Goal: Task Accomplishment & Management: Manage account settings

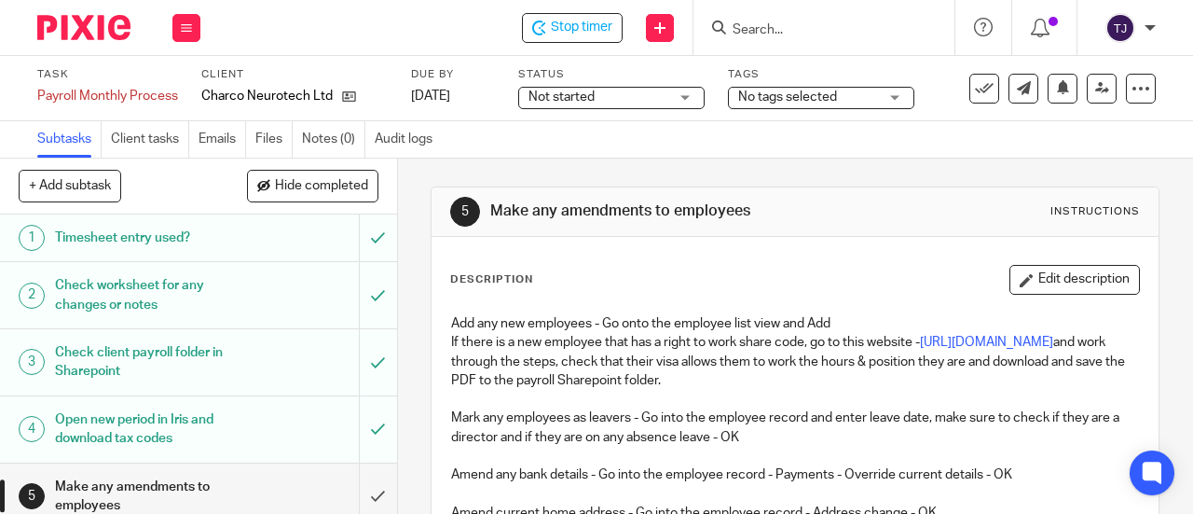
scroll to position [186, 0]
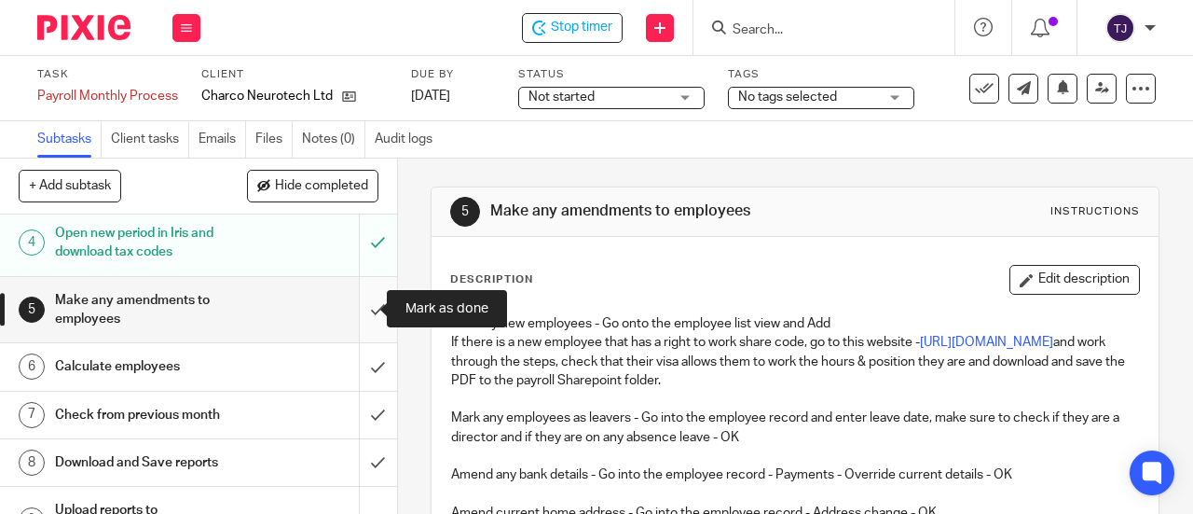
click at [356, 304] on input "submit" at bounding box center [198, 310] width 397 height 66
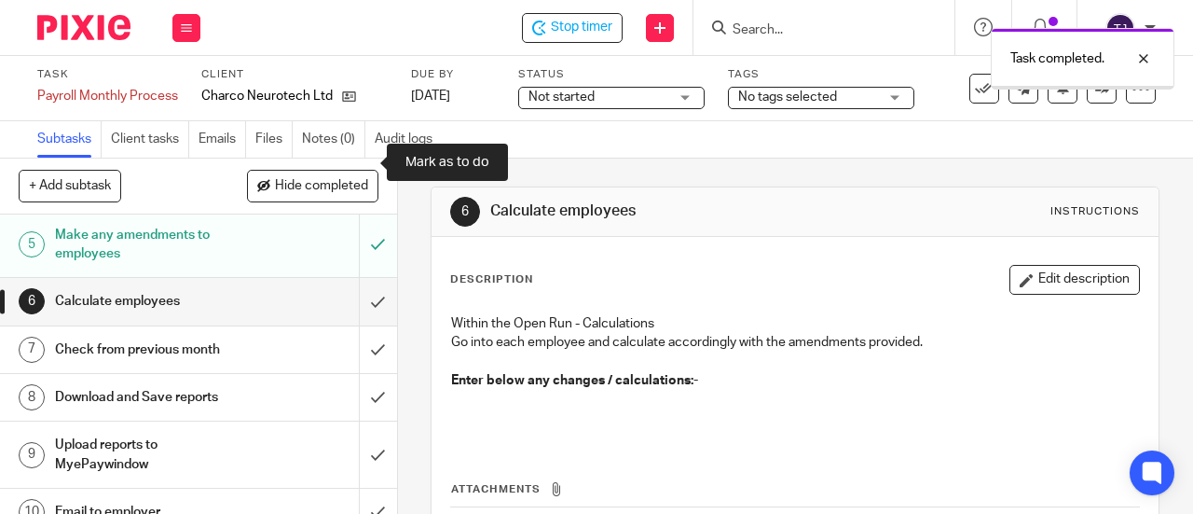
scroll to position [280, 0]
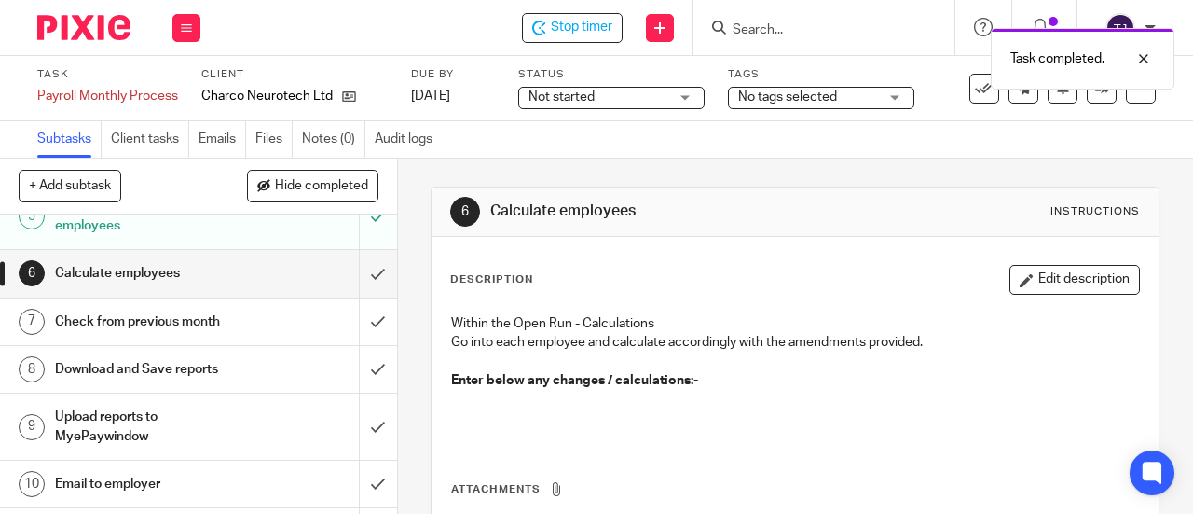
click at [204, 280] on h1 "Calculate employees" at bounding box center [150, 273] width 190 height 28
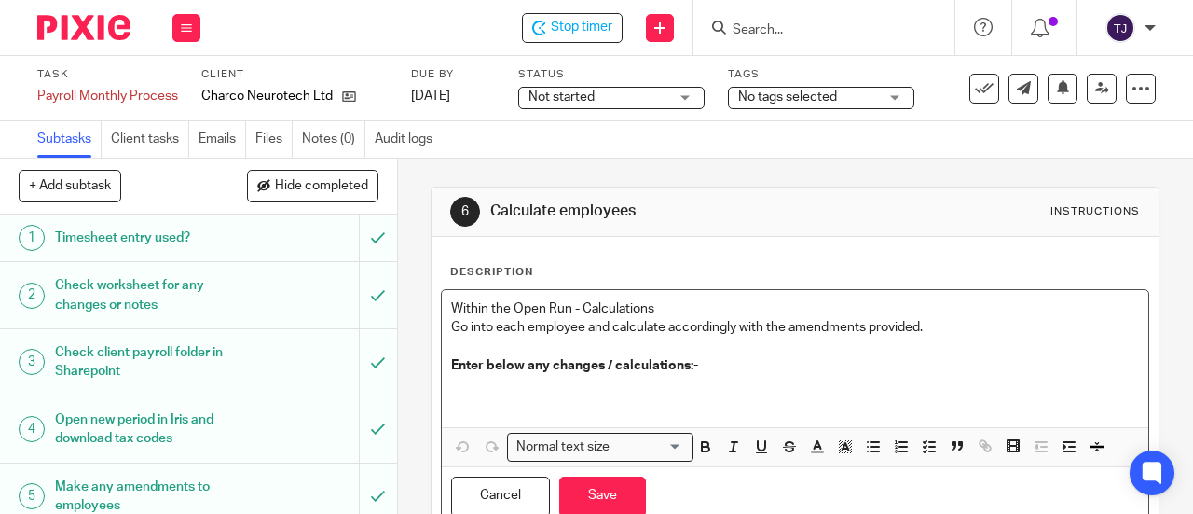
click at [459, 393] on p at bounding box center [795, 394] width 688 height 38
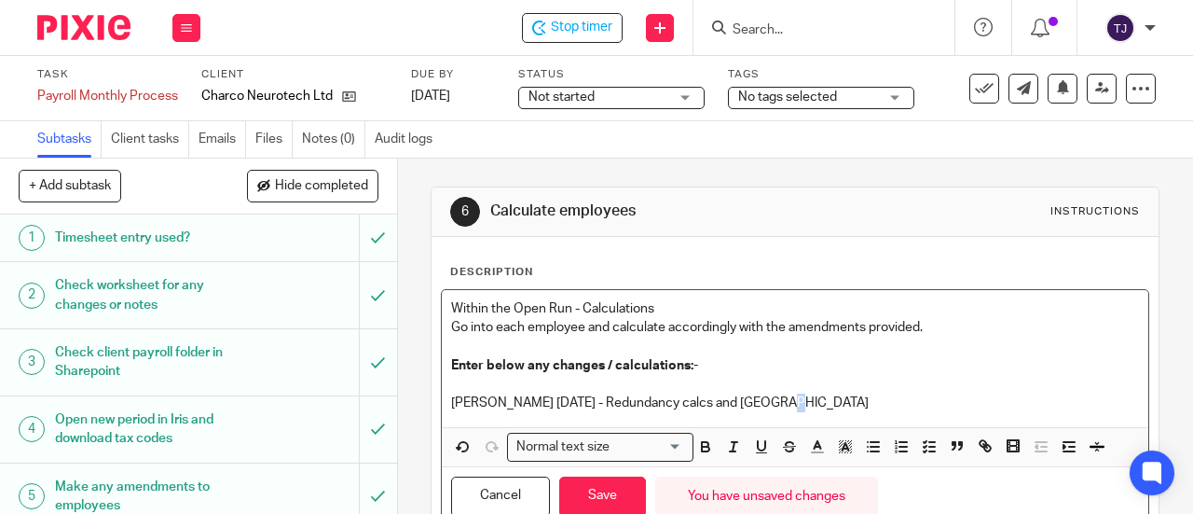
click at [768, 396] on p "Jacquie Leaver 15.08.25 - Redundancy calcs and Seveence" at bounding box center [795, 394] width 688 height 38
click at [815, 394] on p "Jacquie Leaver 15.08.25 - Redundancy calcs and Severence" at bounding box center [795, 394] width 688 height 38
drag, startPoint x: 737, startPoint y: 400, endPoint x: 796, endPoint y: 402, distance: 58.8
click at [796, 402] on p "Jacquie Leaver 15.08.25 - Redundancy calcs and Severence pay" at bounding box center [795, 394] width 688 height 38
click at [742, 400] on p "Jacquie Leaver 15.08.25 - Redundancy calcs and Severance pay" at bounding box center [795, 394] width 688 height 38
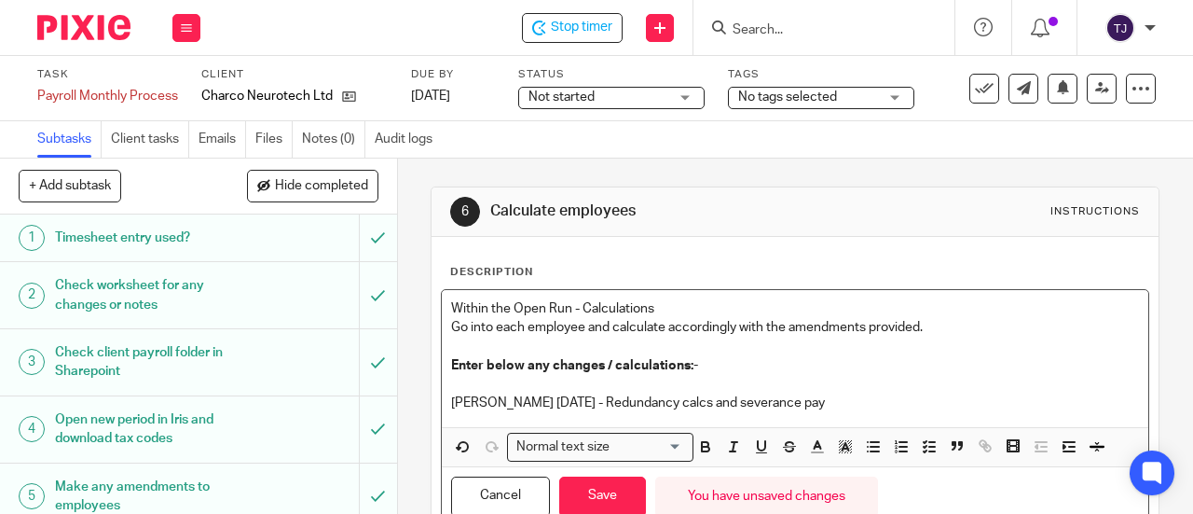
click at [858, 405] on p "Jacquie Leaver 15.08.25 - Redundancy calcs and severance pay" at bounding box center [795, 394] width 688 height 38
click at [599, 495] on button "Save" at bounding box center [602, 496] width 87 height 40
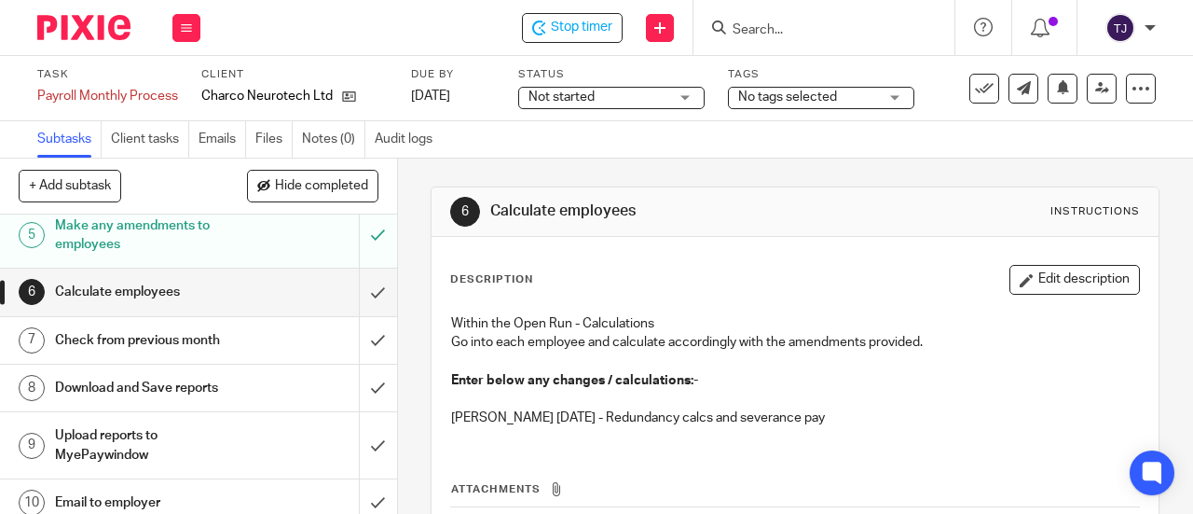
scroll to position [280, 0]
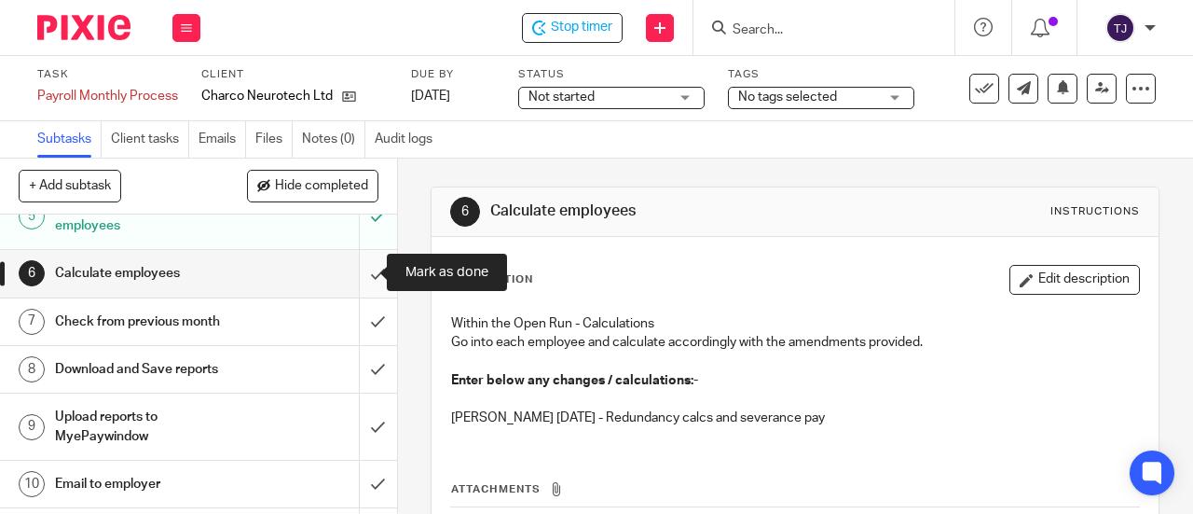
click at [369, 269] on input "submit" at bounding box center [198, 273] width 397 height 47
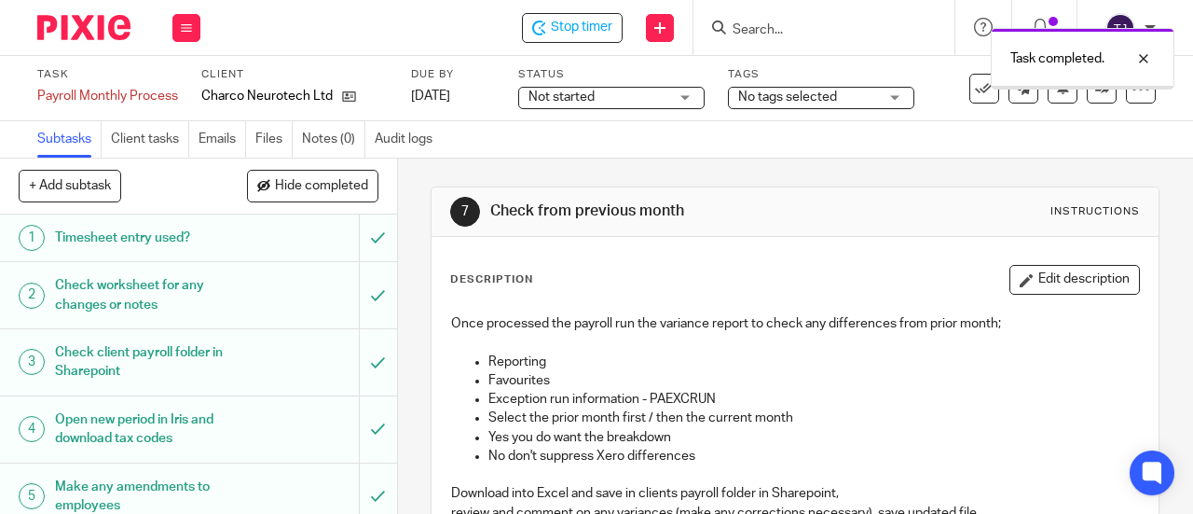
scroll to position [280, 0]
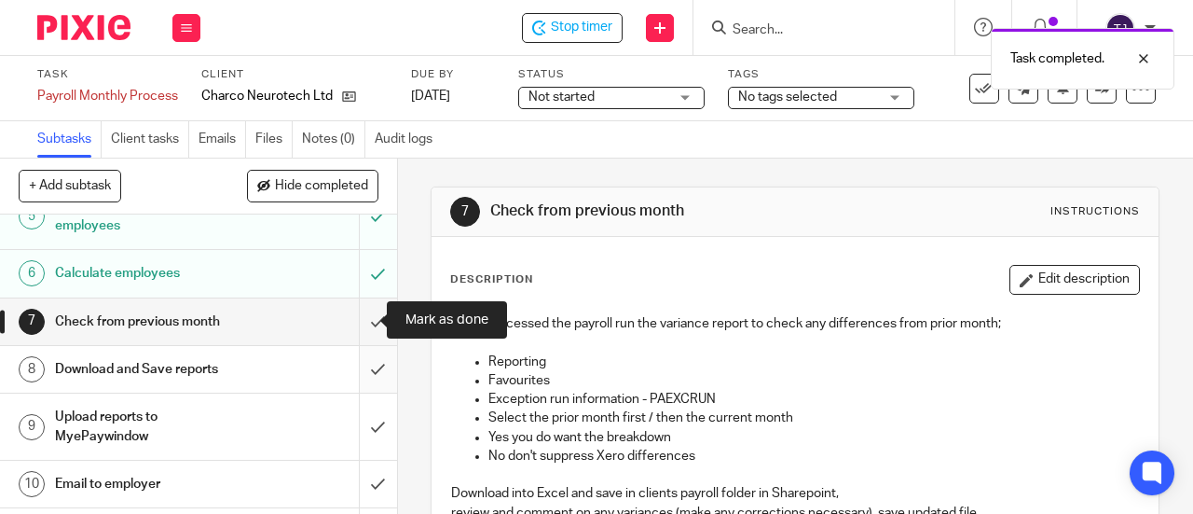
drag, startPoint x: 355, startPoint y: 324, endPoint x: 356, endPoint y: 356, distance: 31.7
click at [356, 324] on input "submit" at bounding box center [198, 321] width 397 height 47
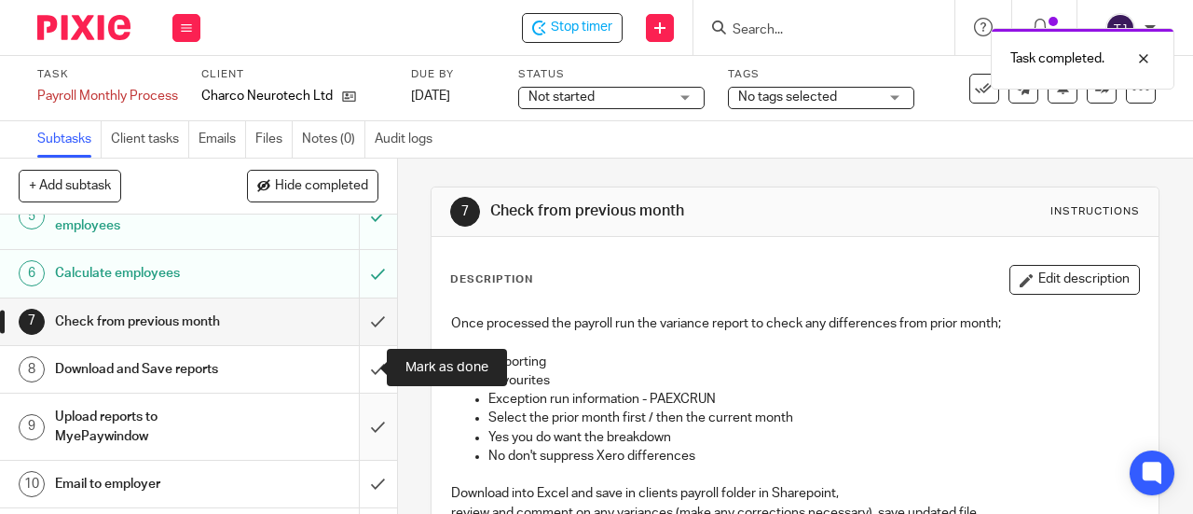
drag, startPoint x: 356, startPoint y: 365, endPoint x: 356, endPoint y: 393, distance: 28.0
click at [356, 366] on input "submit" at bounding box center [198, 369] width 397 height 47
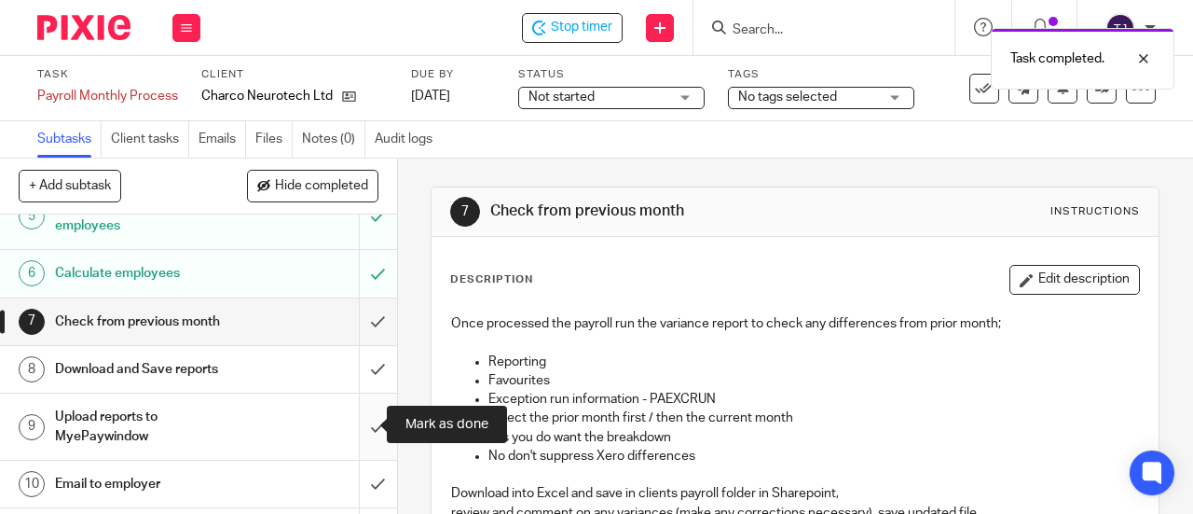
click at [358, 426] on input "submit" at bounding box center [198, 426] width 397 height 66
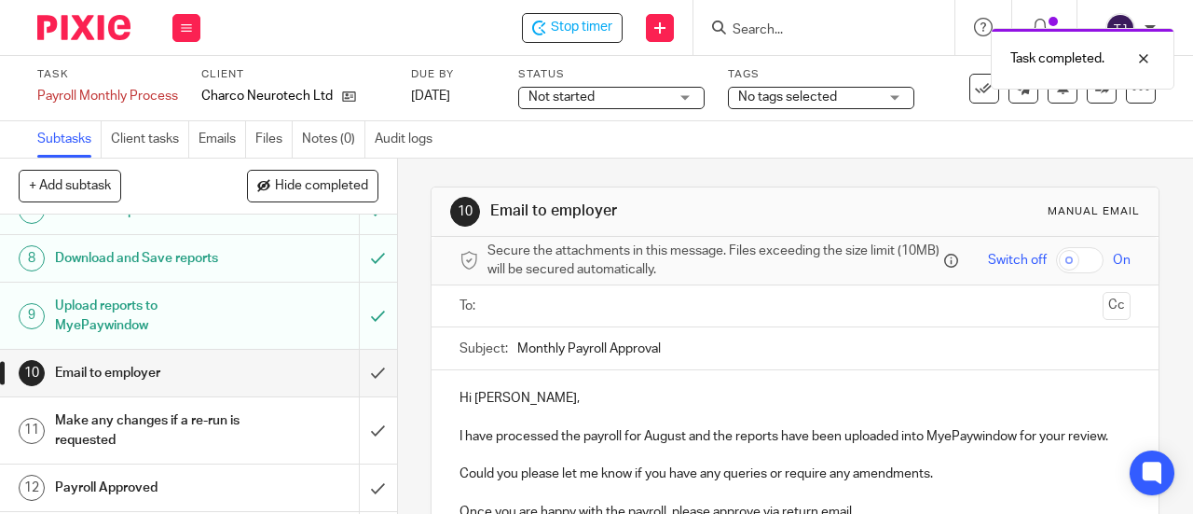
scroll to position [389, 0]
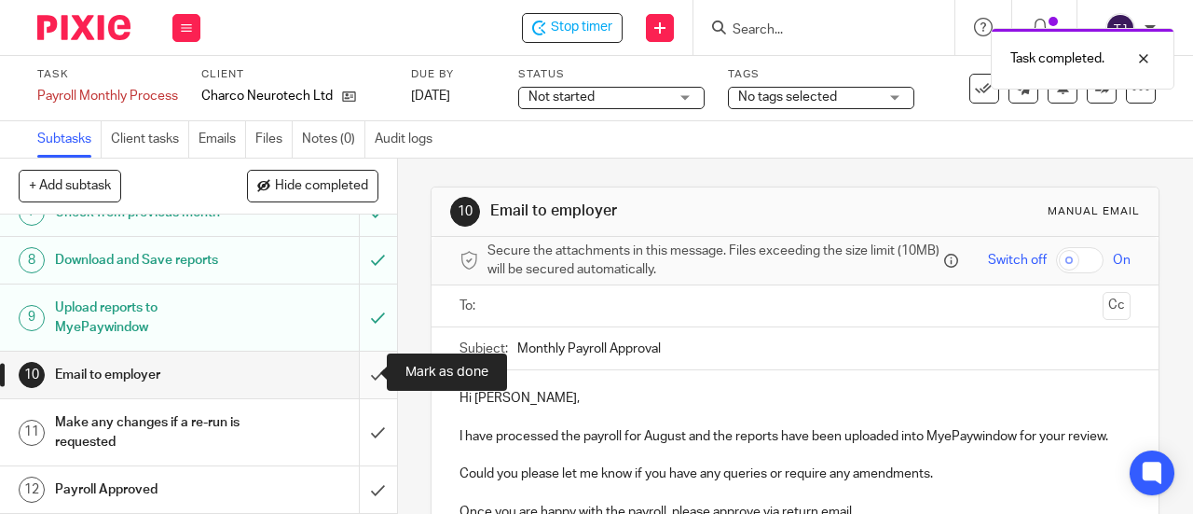
click at [361, 370] on input "submit" at bounding box center [198, 374] width 397 height 47
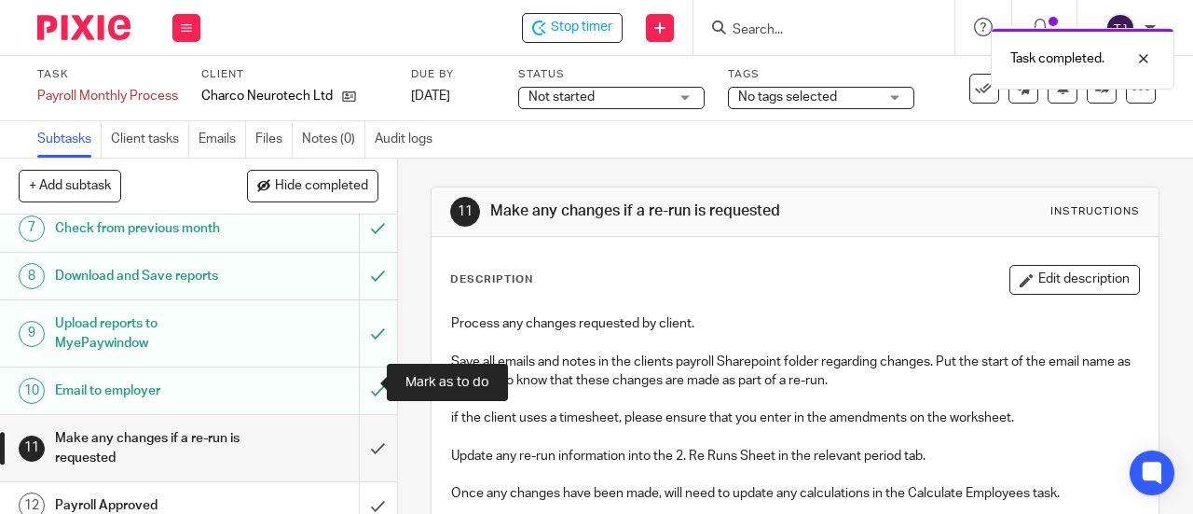
scroll to position [559, 0]
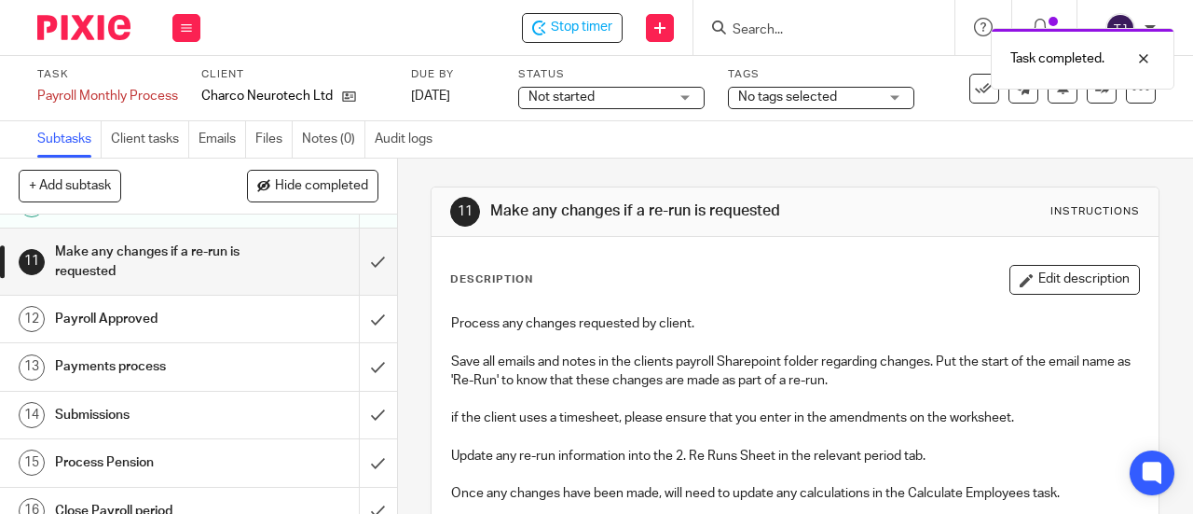
click at [610, 26] on div "Task completed." at bounding box center [886, 54] width 578 height 71
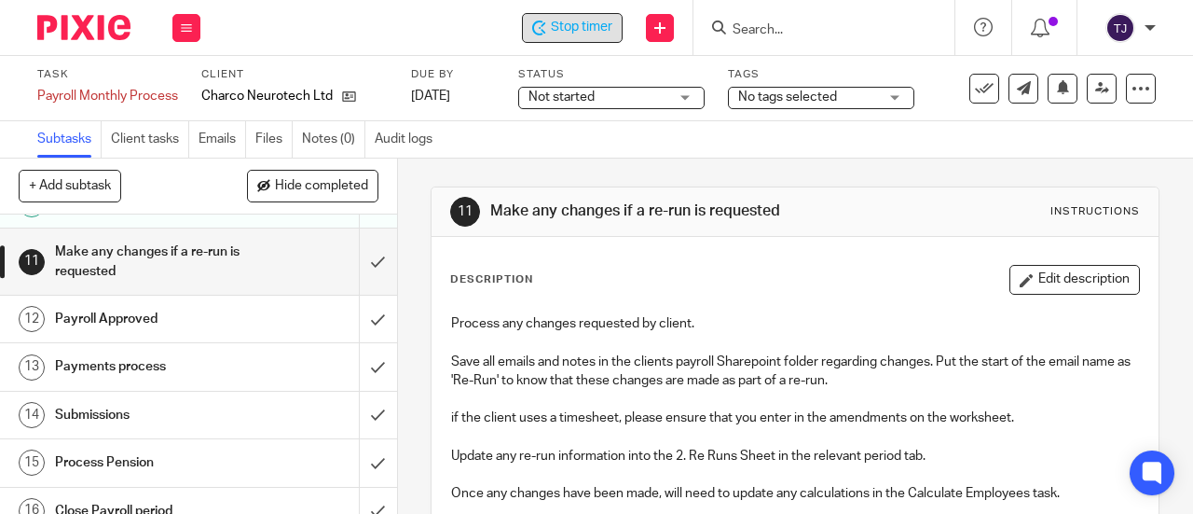
click at [592, 29] on span "Stop timer" at bounding box center [582, 28] width 62 height 20
click at [757, 38] on form at bounding box center [830, 27] width 199 height 23
click at [771, 27] on input "Search" at bounding box center [815, 30] width 168 height 17
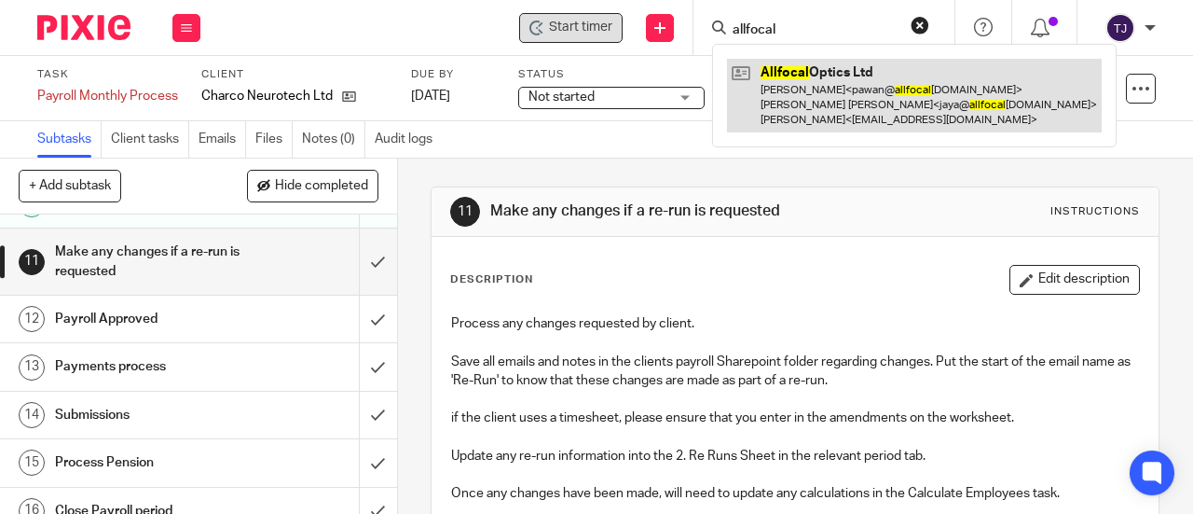
type input "allfocal"
click at [783, 66] on link at bounding box center [914, 96] width 375 height 74
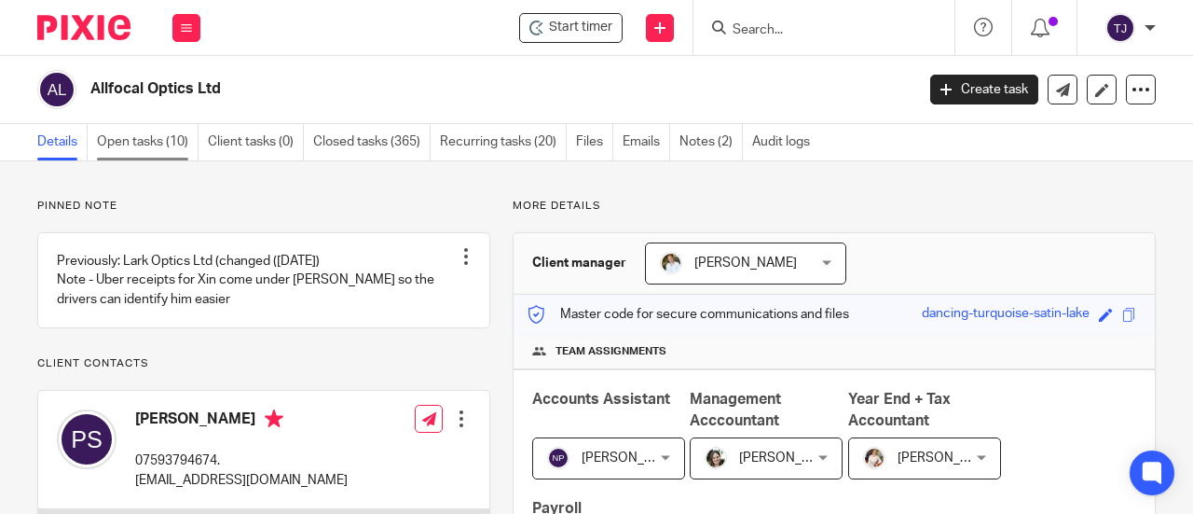
click at [144, 139] on link "Open tasks (10)" at bounding box center [148, 142] width 102 height 36
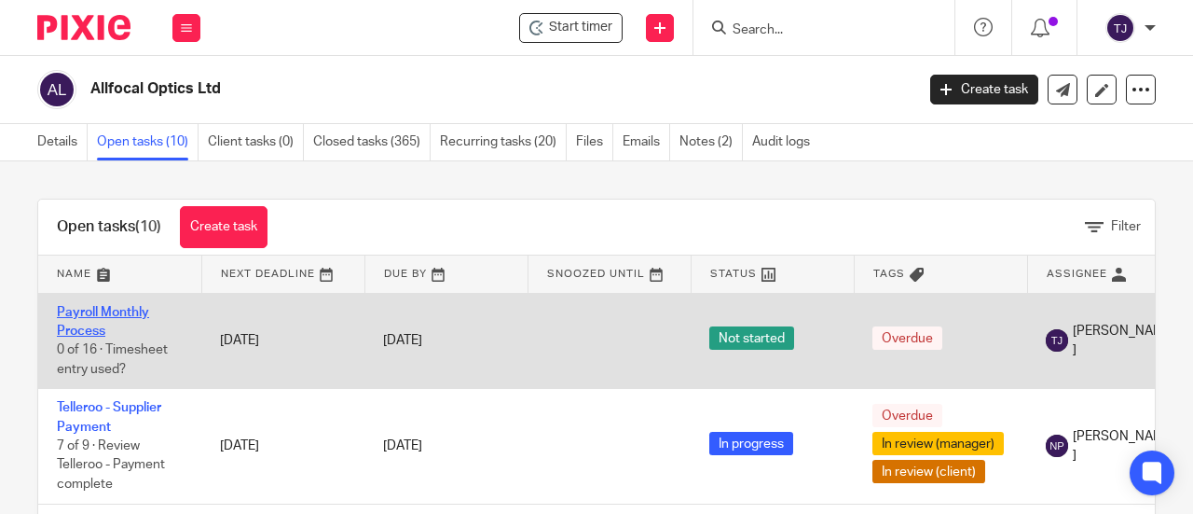
click at [132, 310] on link "Payroll Monthly Process" at bounding box center [103, 322] width 92 height 32
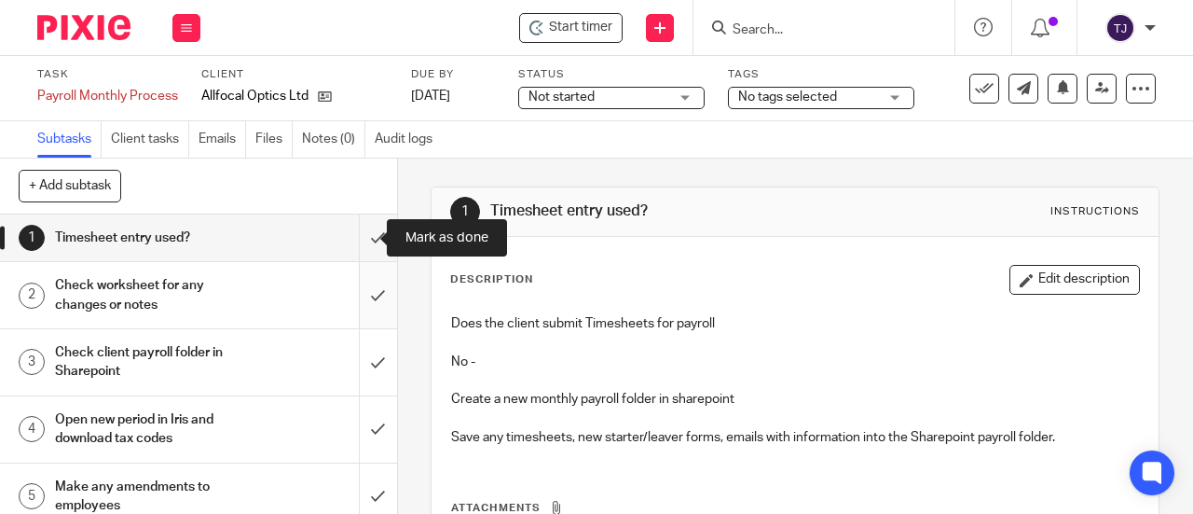
drag, startPoint x: 354, startPoint y: 241, endPoint x: 357, endPoint y: 292, distance: 50.4
click at [354, 242] on input "submit" at bounding box center [198, 237] width 397 height 47
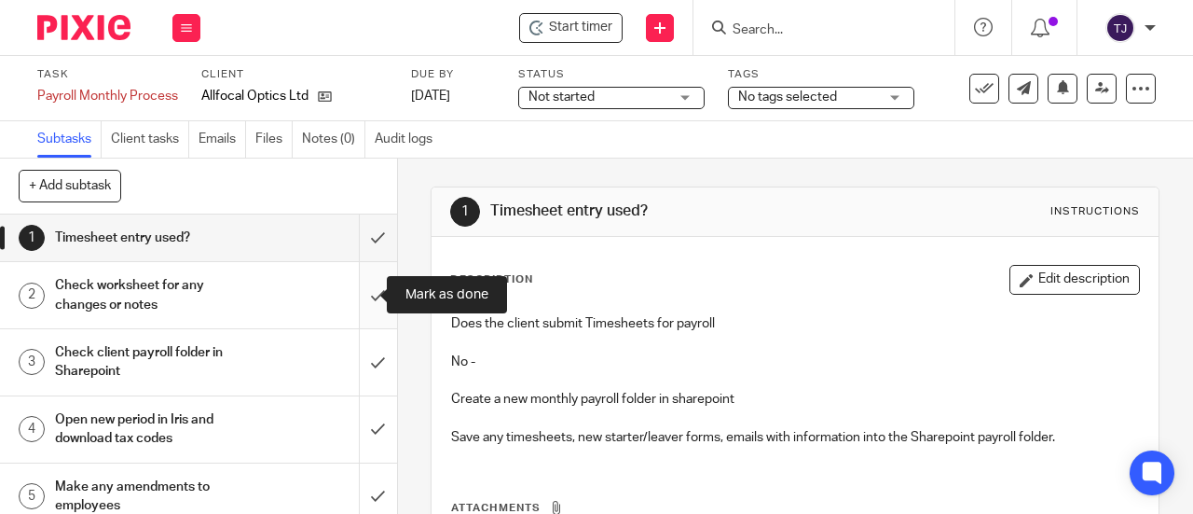
click at [357, 296] on input "submit" at bounding box center [198, 295] width 397 height 66
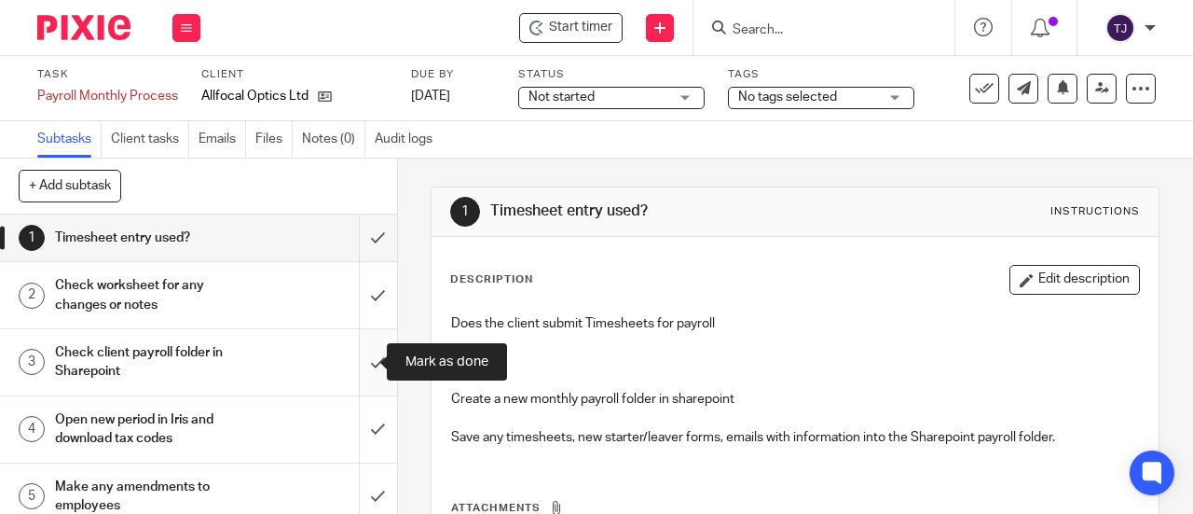
click at [352, 361] on input "submit" at bounding box center [198, 362] width 397 height 66
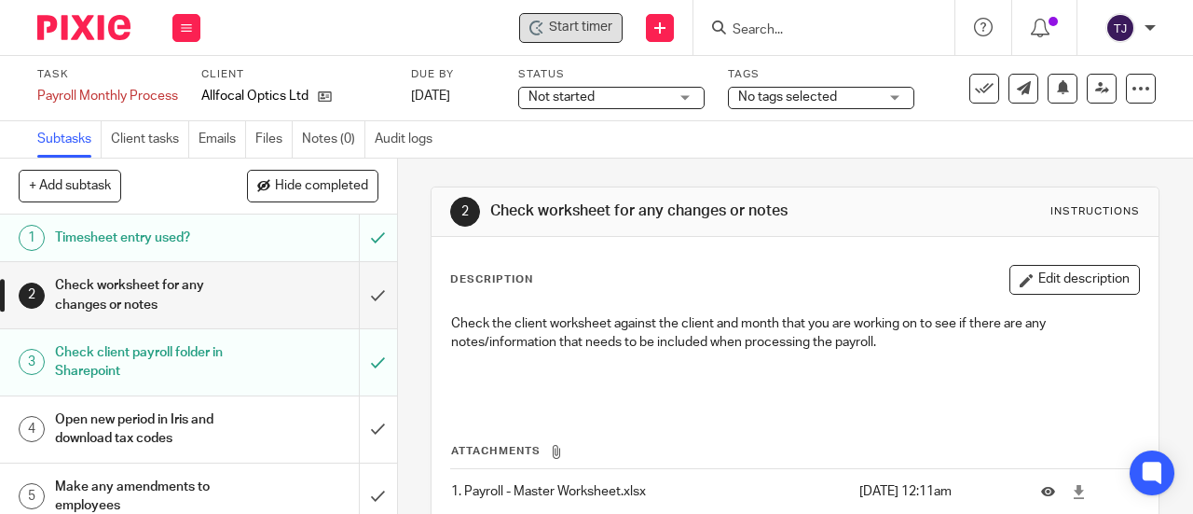
click at [614, 33] on div "Start timer" at bounding box center [570, 28] width 103 height 30
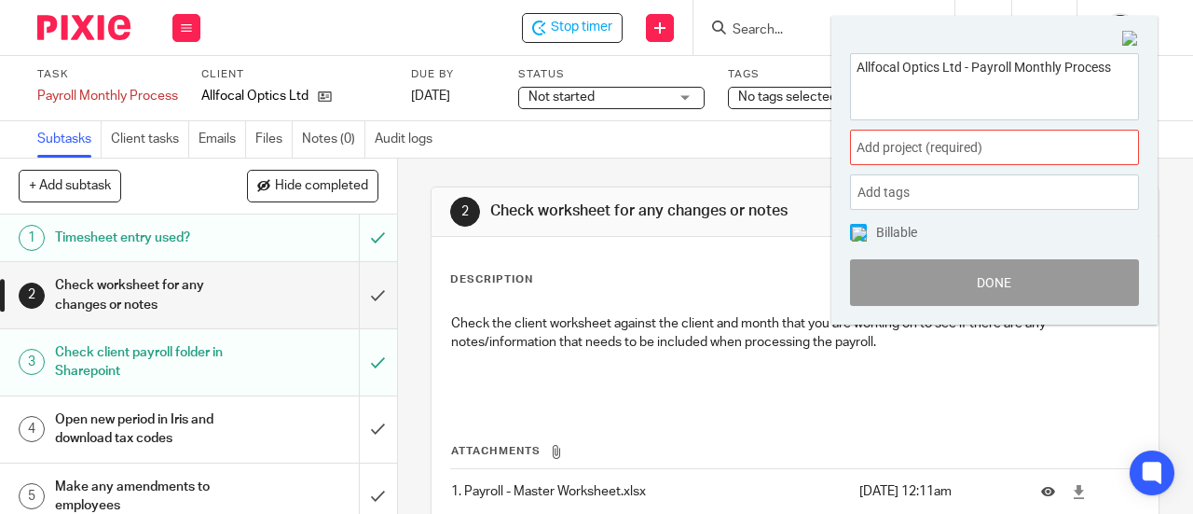
click at [966, 145] on span "Add project (required) :" at bounding box center [974, 148] width 235 height 20
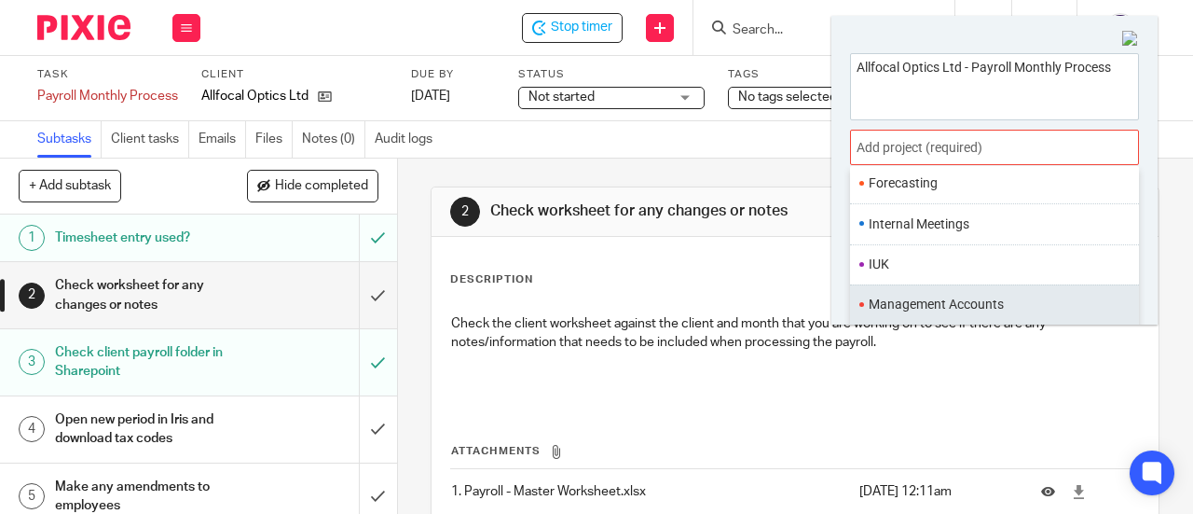
scroll to position [653, 0]
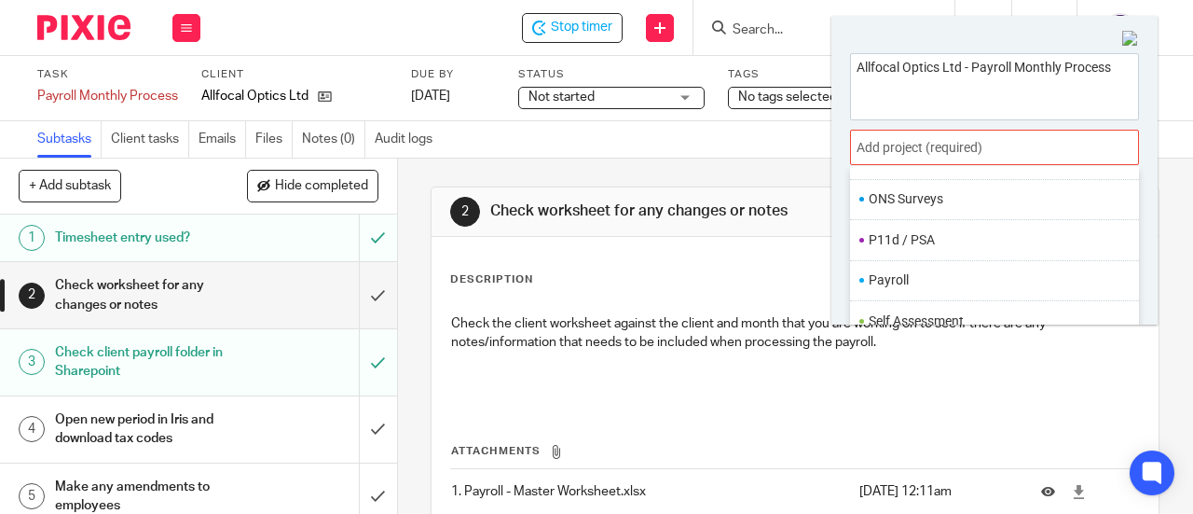
click at [983, 270] on li "Payroll" at bounding box center [990, 280] width 243 height 20
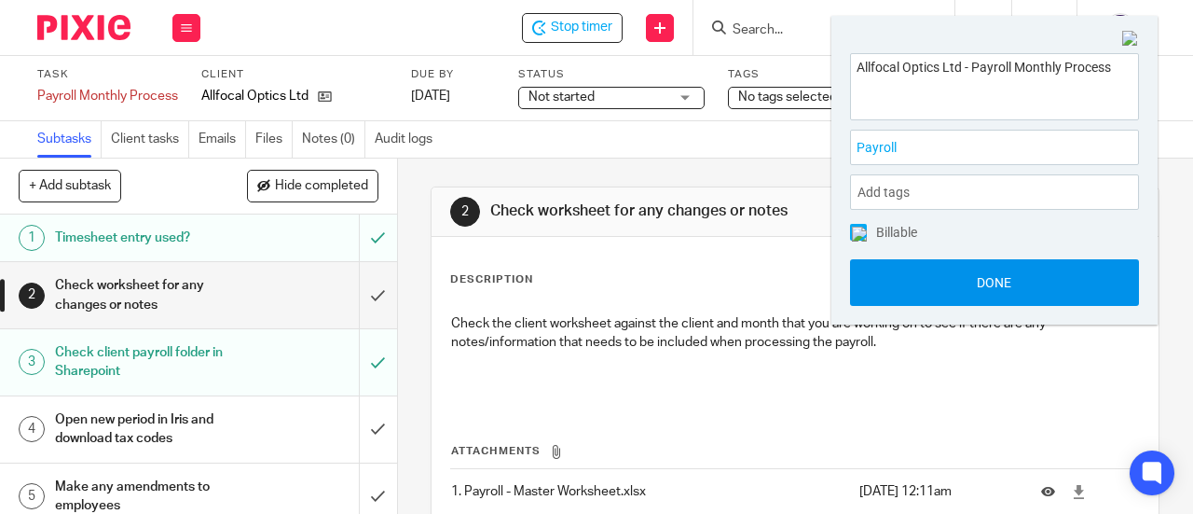
click at [982, 277] on button "Done" at bounding box center [994, 282] width 289 height 47
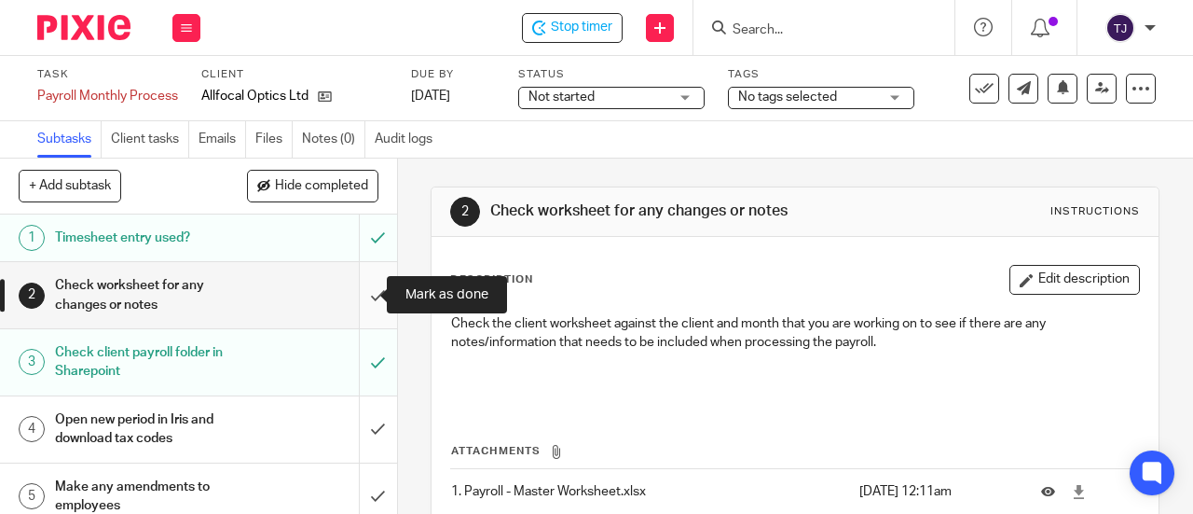
click at [360, 297] on input "submit" at bounding box center [198, 295] width 397 height 66
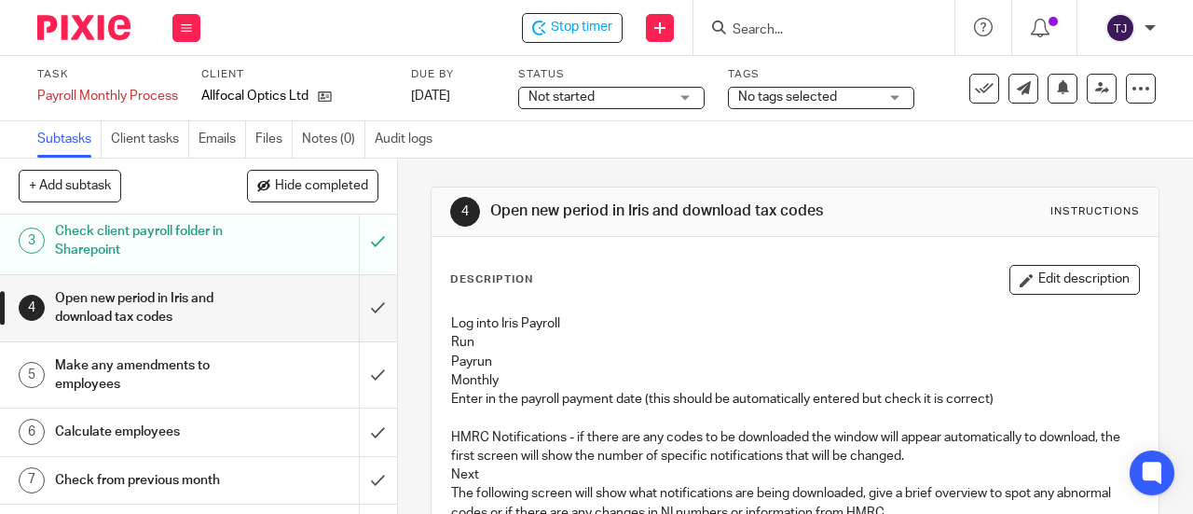
scroll to position [93, 0]
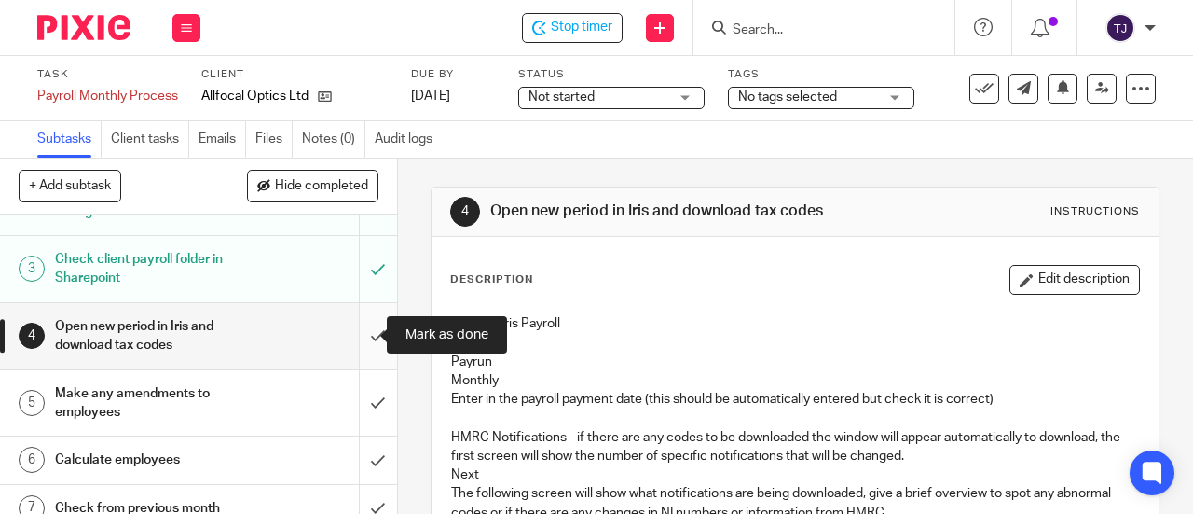
click at [360, 334] on input "submit" at bounding box center [198, 336] width 397 height 66
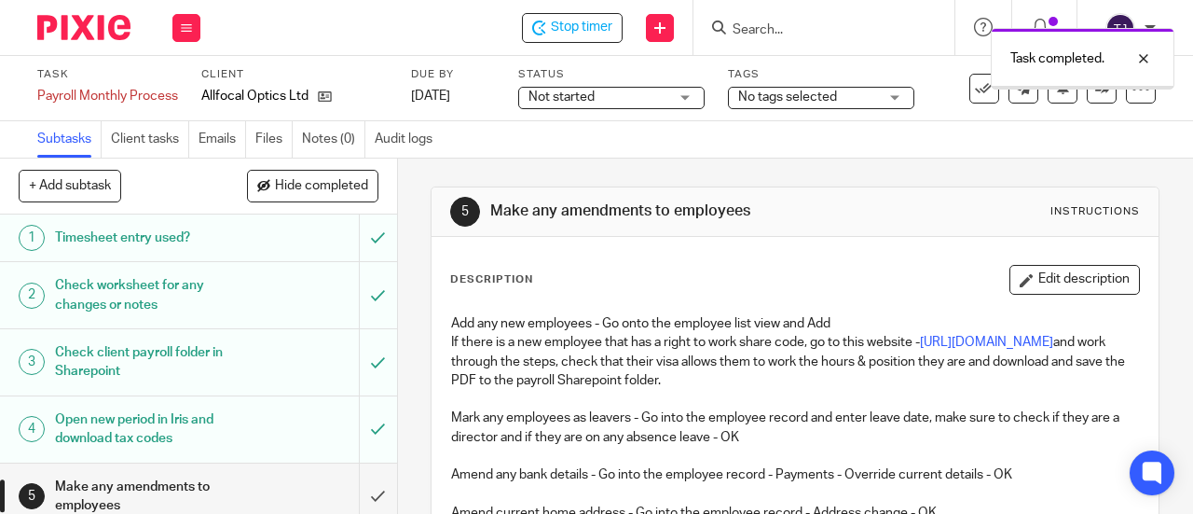
scroll to position [186, 0]
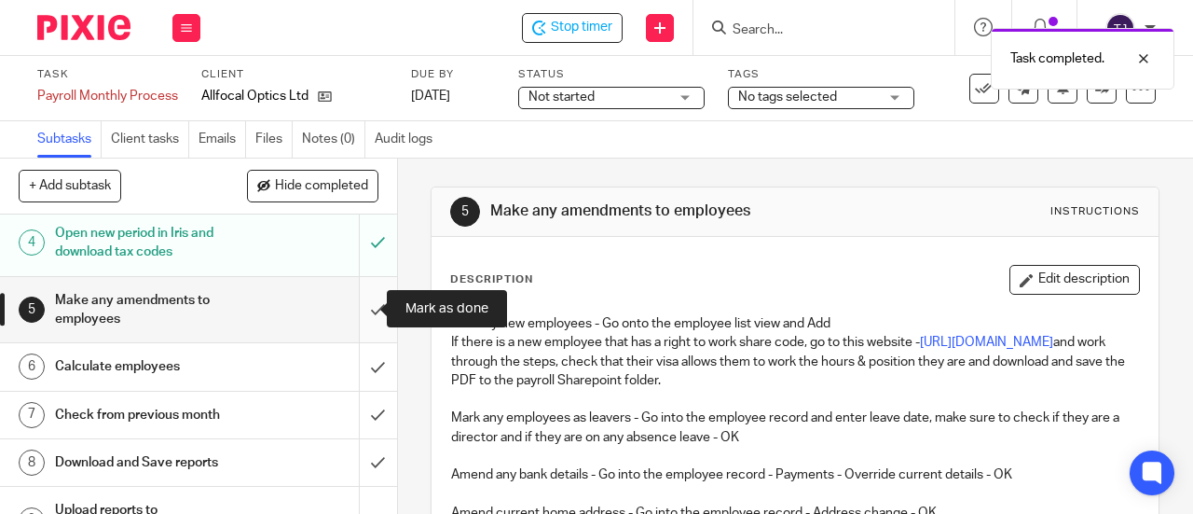
click at [359, 310] on input "submit" at bounding box center [198, 310] width 397 height 66
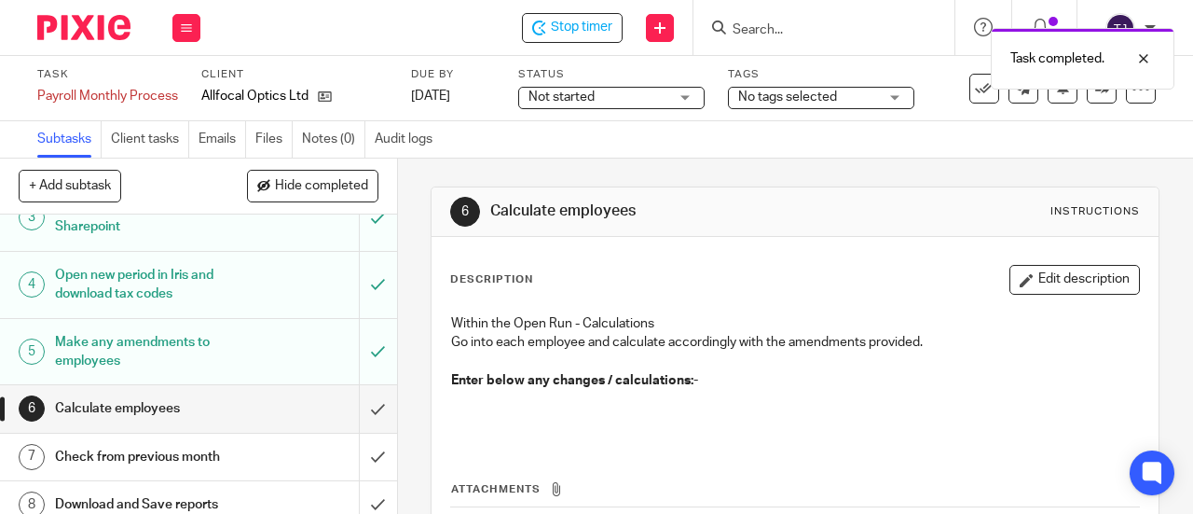
scroll to position [280, 0]
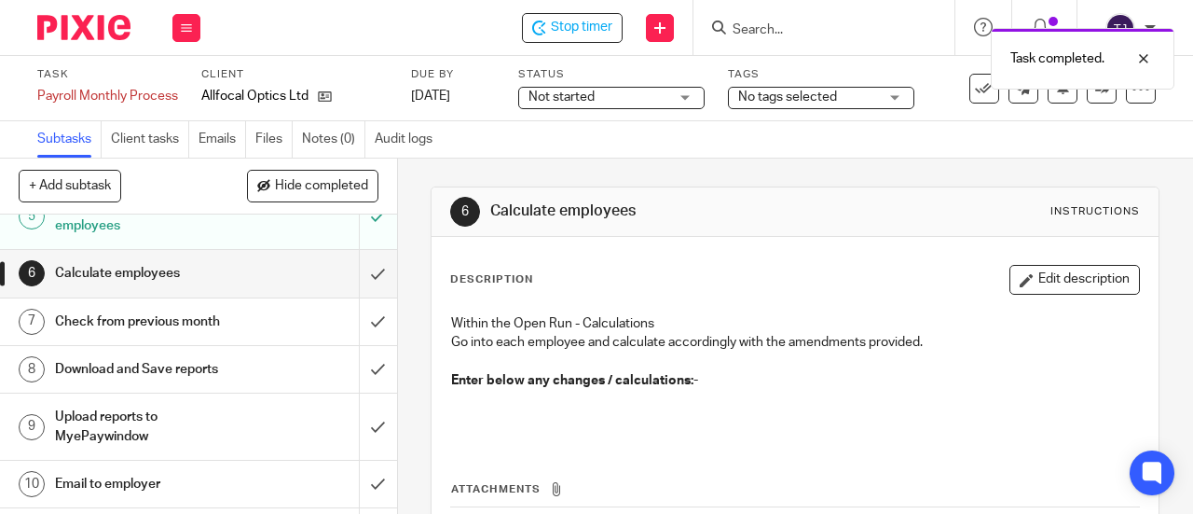
click at [213, 282] on h1 "Calculate employees" at bounding box center [150, 273] width 190 height 28
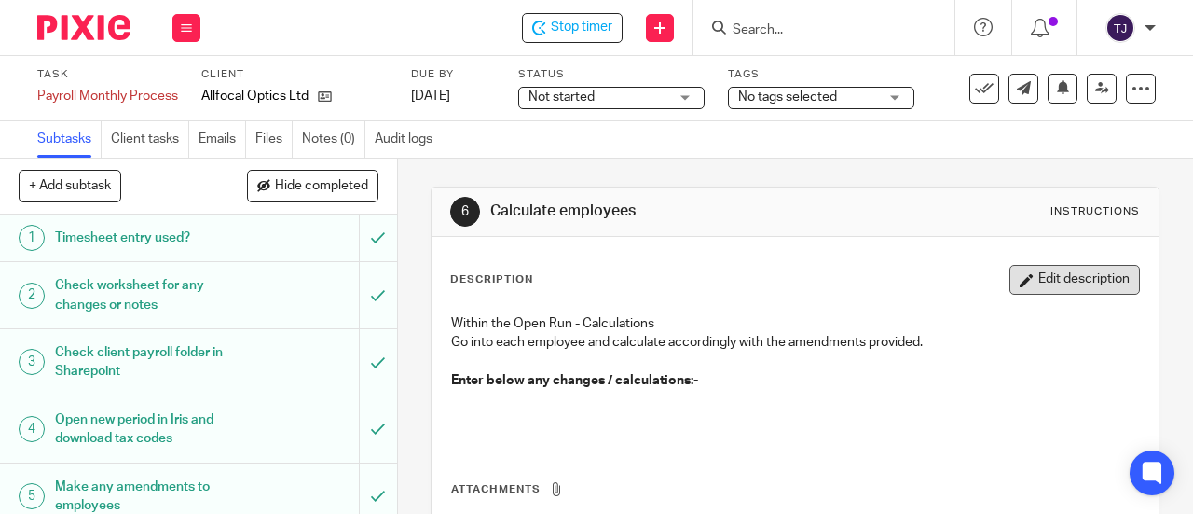
click at [1057, 283] on button "Edit description" at bounding box center [1075, 280] width 131 height 30
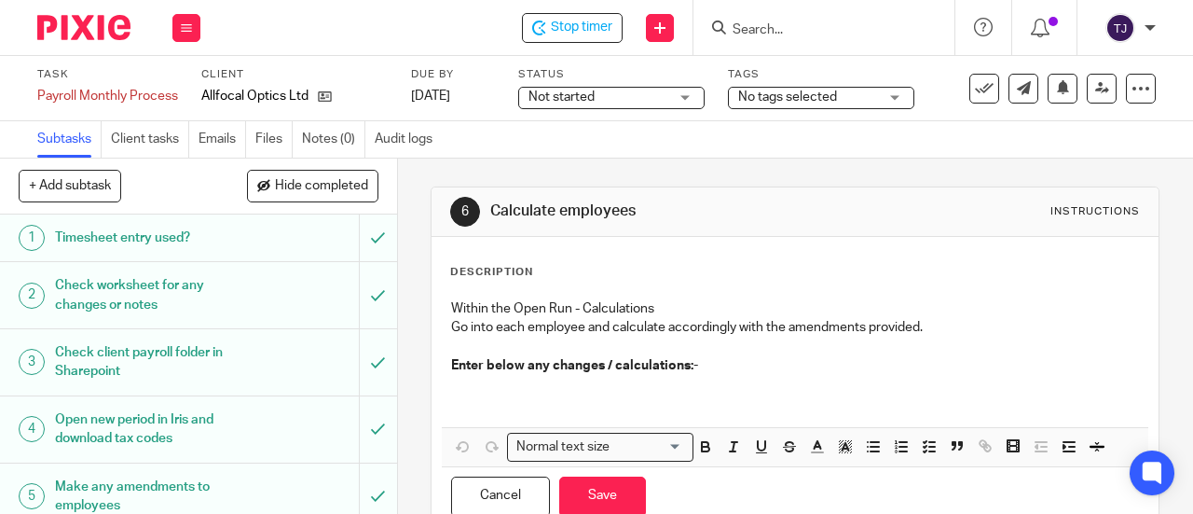
click at [451, 410] on p at bounding box center [795, 394] width 688 height 38
click at [453, 389] on p at bounding box center [795, 394] width 688 height 38
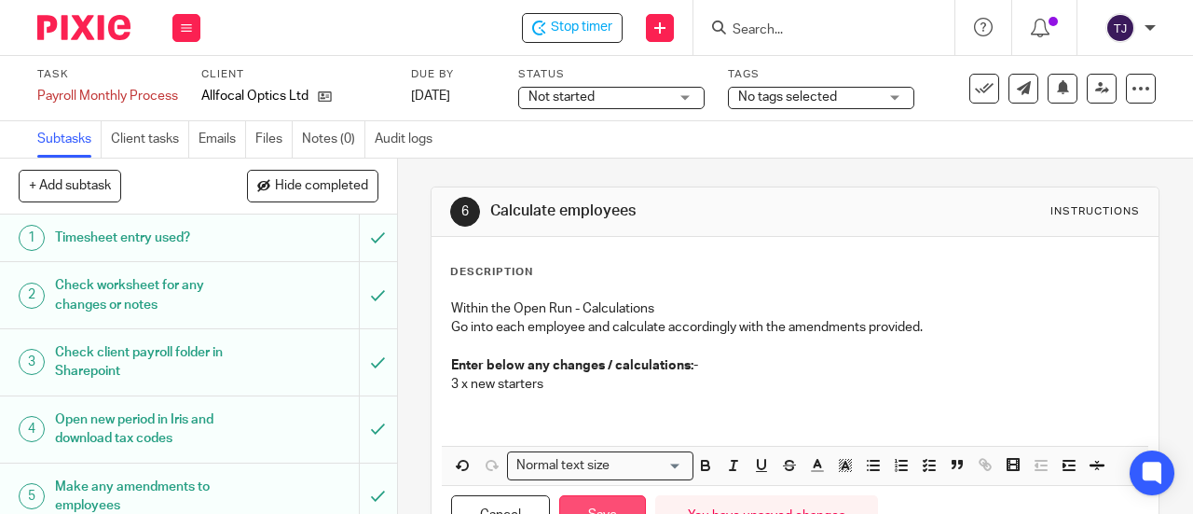
click at [578, 505] on button "Save" at bounding box center [602, 515] width 87 height 40
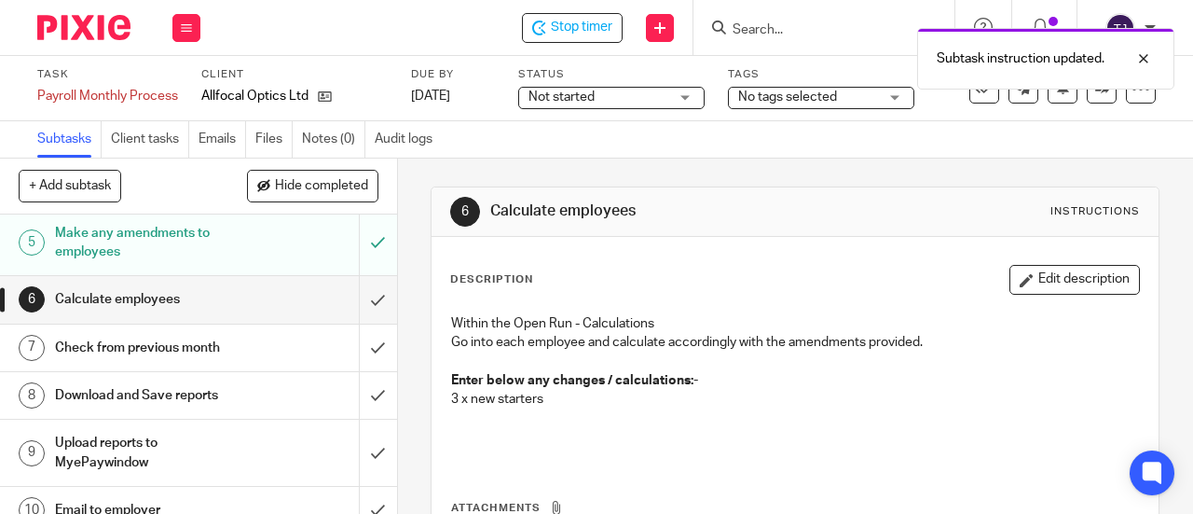
scroll to position [280, 0]
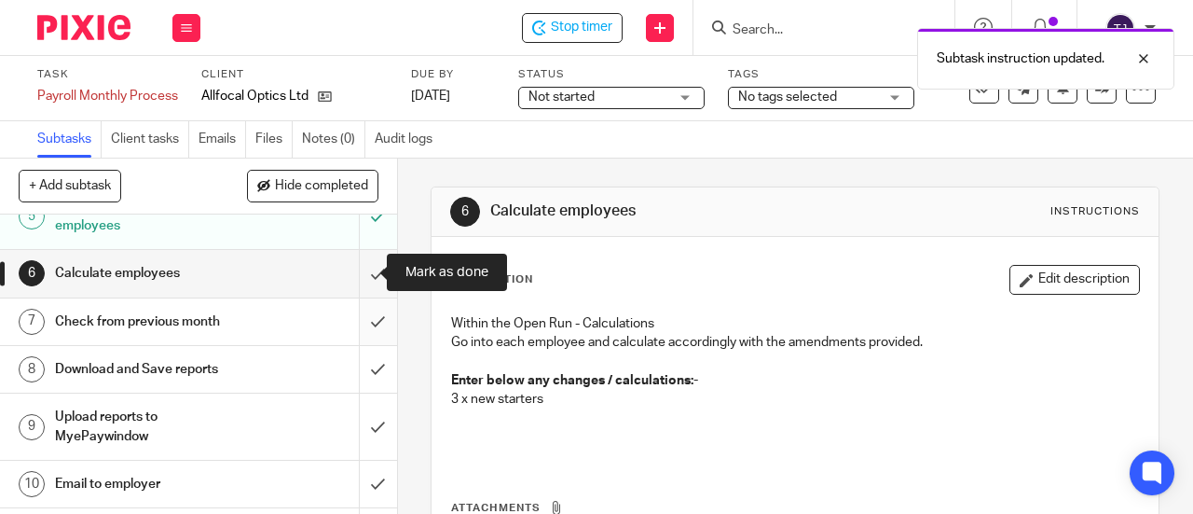
drag, startPoint x: 354, startPoint y: 274, endPoint x: 358, endPoint y: 309, distance: 34.7
click at [354, 277] on input "submit" at bounding box center [198, 273] width 397 height 47
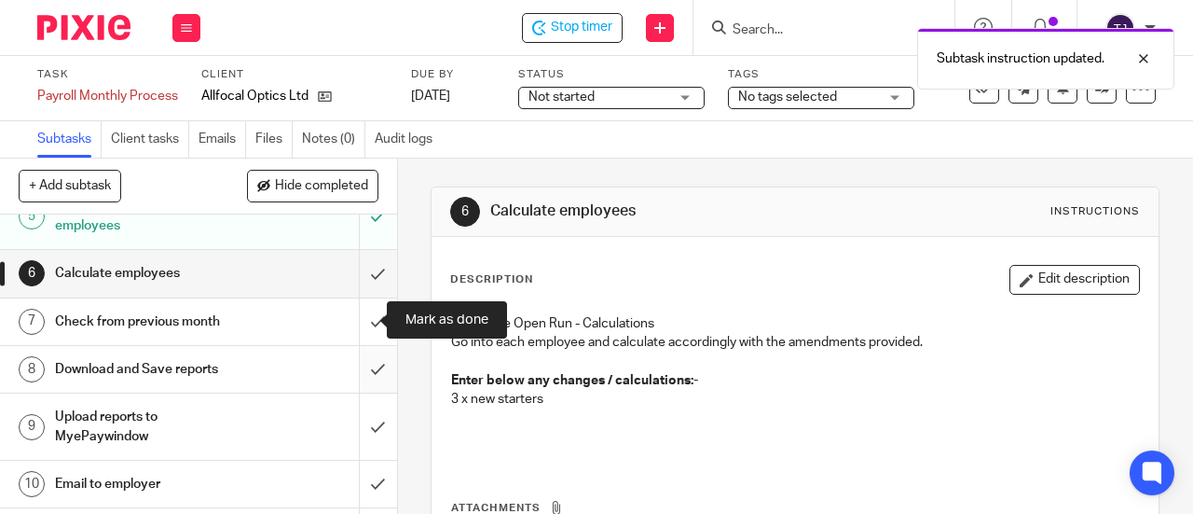
drag, startPoint x: 360, startPoint y: 322, endPoint x: 355, endPoint y: 357, distance: 35.7
click at [360, 325] on input "submit" at bounding box center [198, 321] width 397 height 47
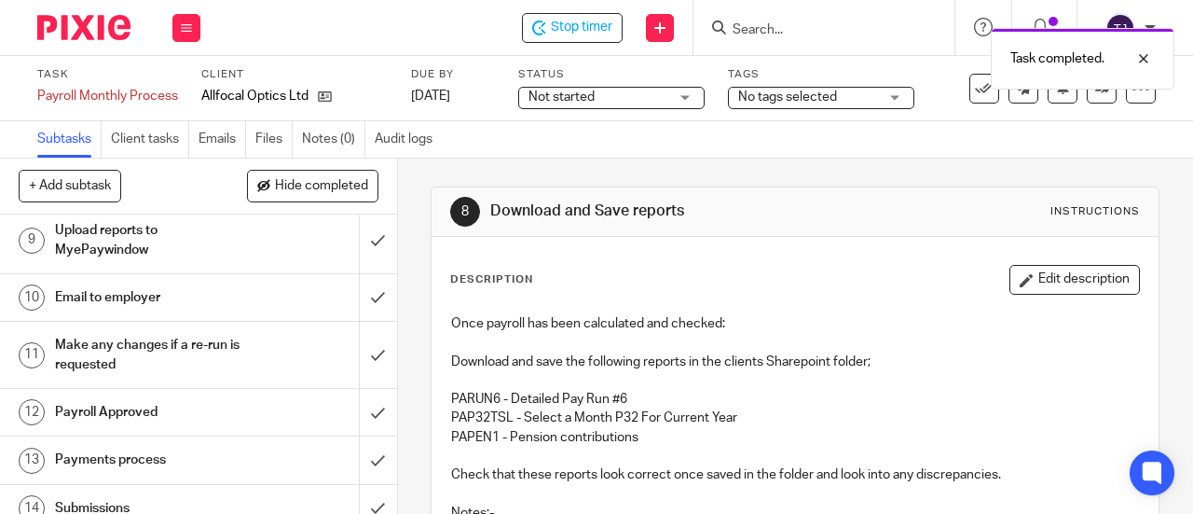
scroll to position [373, 0]
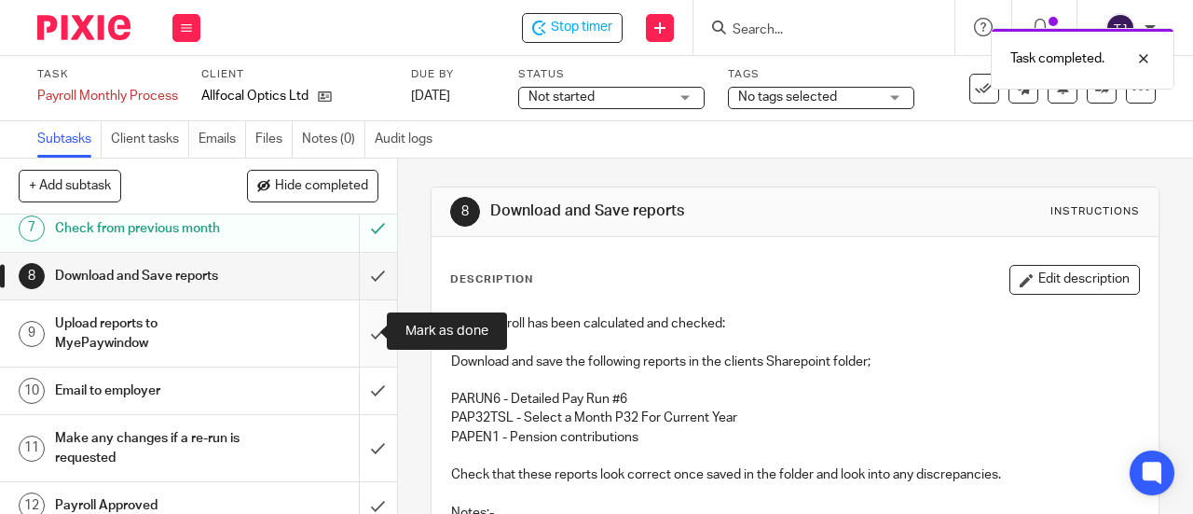
drag, startPoint x: 360, startPoint y: 330, endPoint x: 353, endPoint y: 347, distance: 18.0
click at [358, 335] on input "submit" at bounding box center [198, 333] width 397 height 66
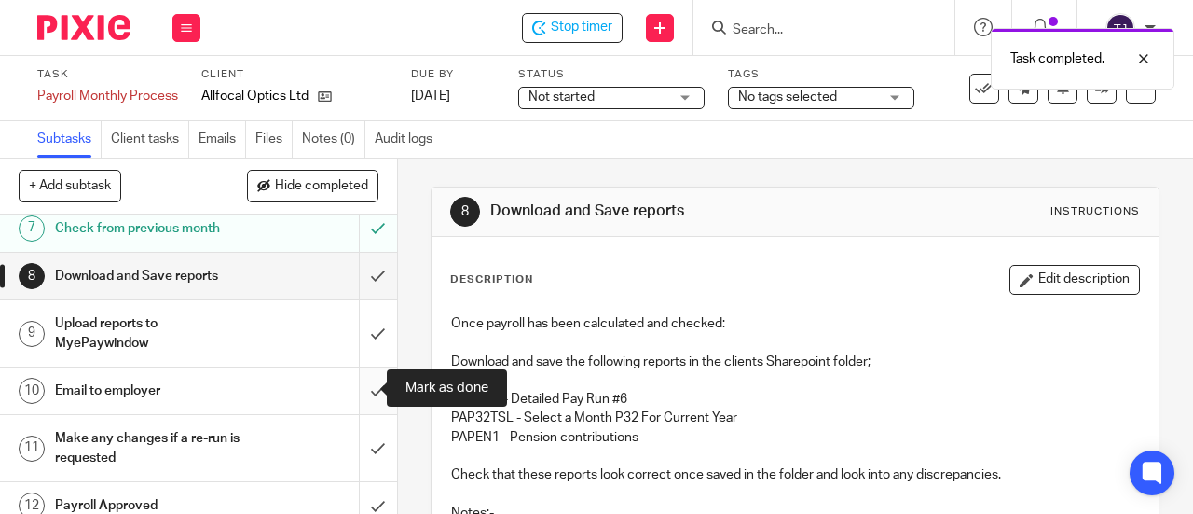
click at [358, 387] on input "submit" at bounding box center [198, 390] width 397 height 47
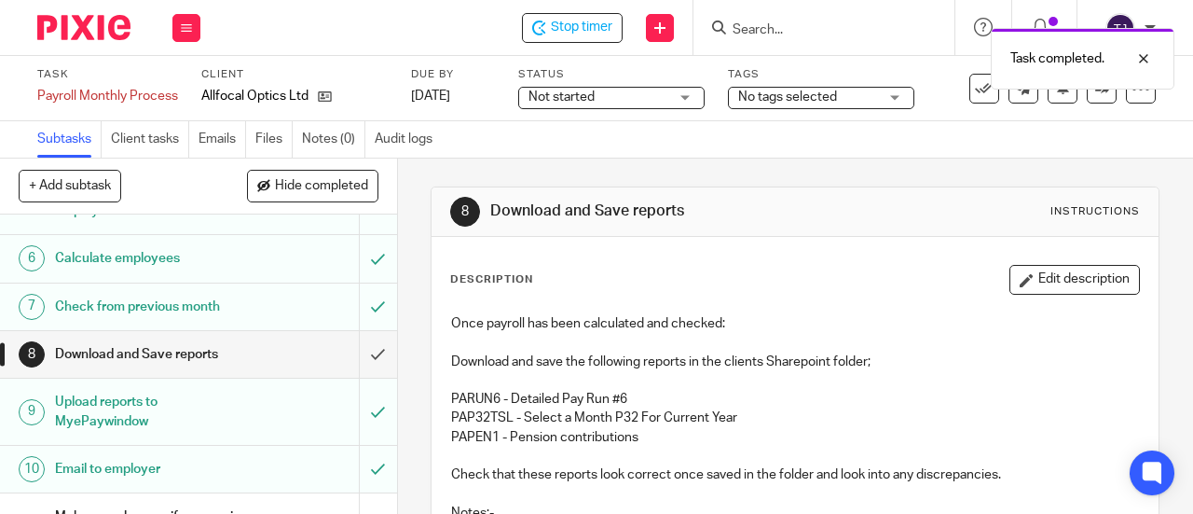
scroll to position [373, 0]
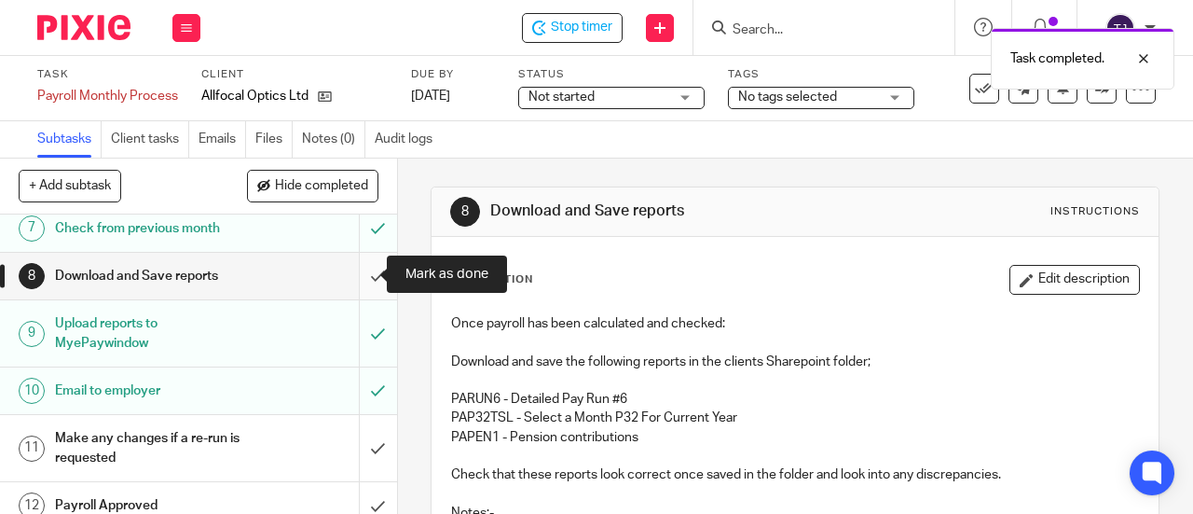
click at [359, 274] on input "submit" at bounding box center [198, 276] width 397 height 47
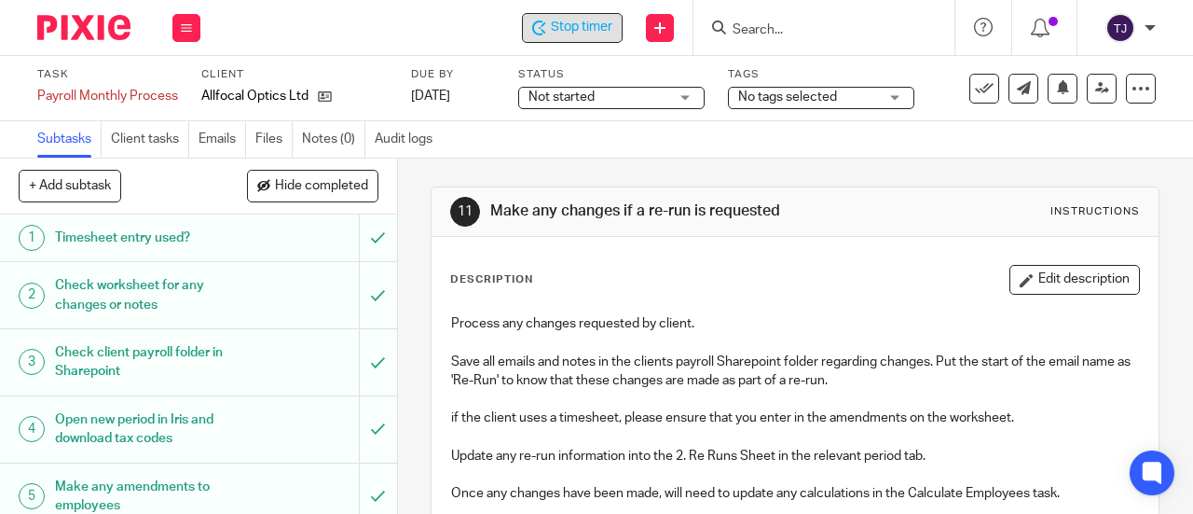
click at [599, 31] on span "Stop timer" at bounding box center [582, 28] width 62 height 20
click at [783, 31] on input "Search" at bounding box center [815, 30] width 168 height 17
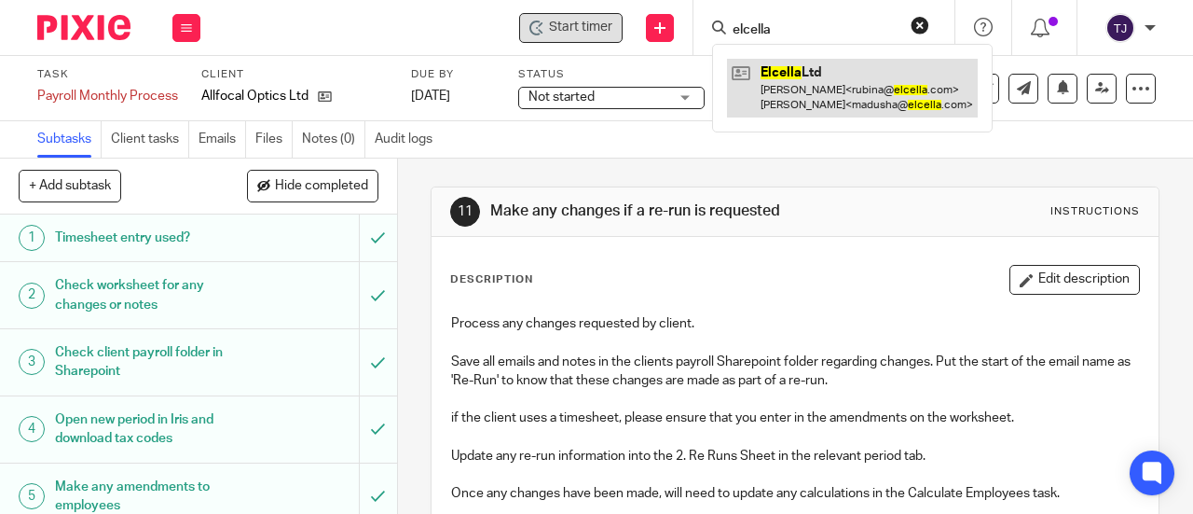
type input "elcella"
click at [791, 74] on link at bounding box center [852, 88] width 251 height 58
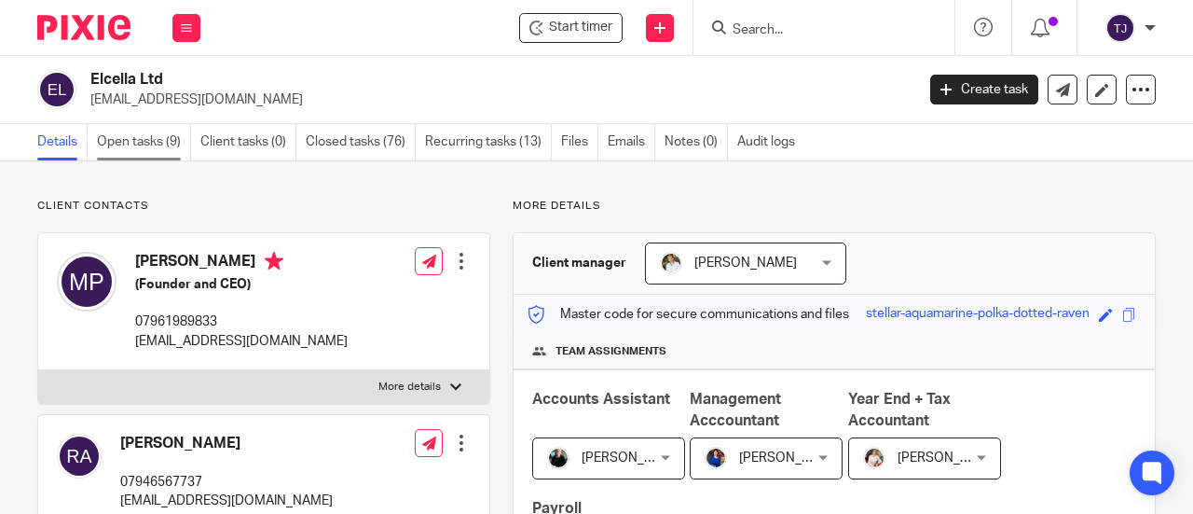
click at [104, 139] on link "Open tasks (9)" at bounding box center [144, 142] width 94 height 36
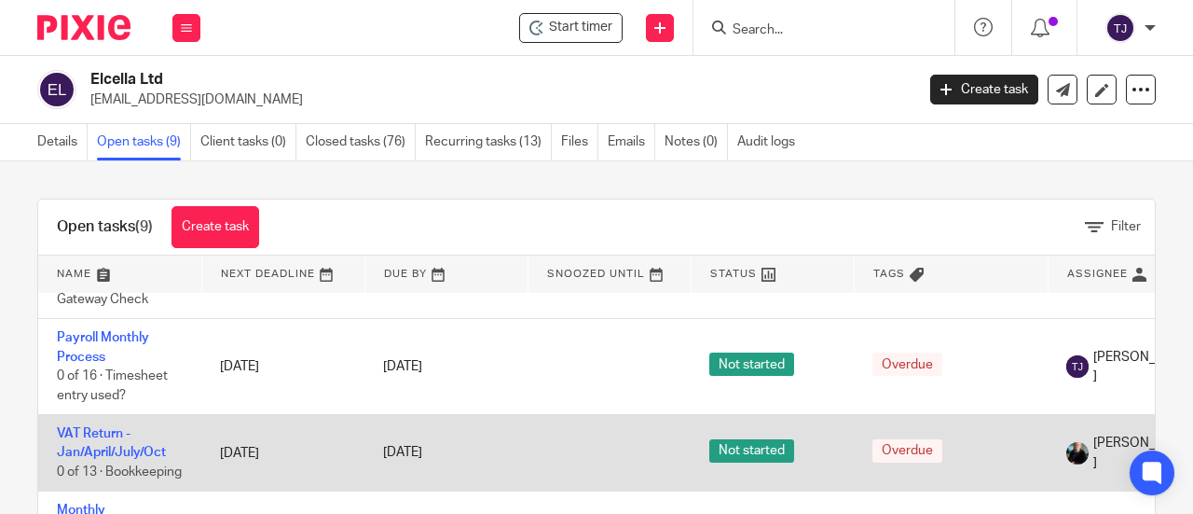
scroll to position [466, 0]
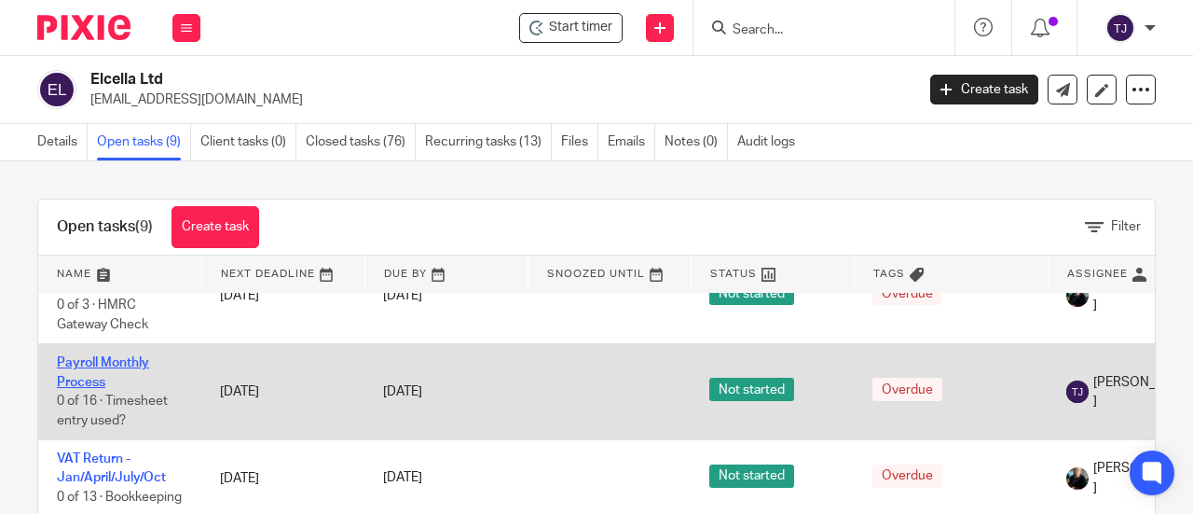
click at [132, 358] on link "Payroll Monthly Process" at bounding box center [103, 372] width 92 height 32
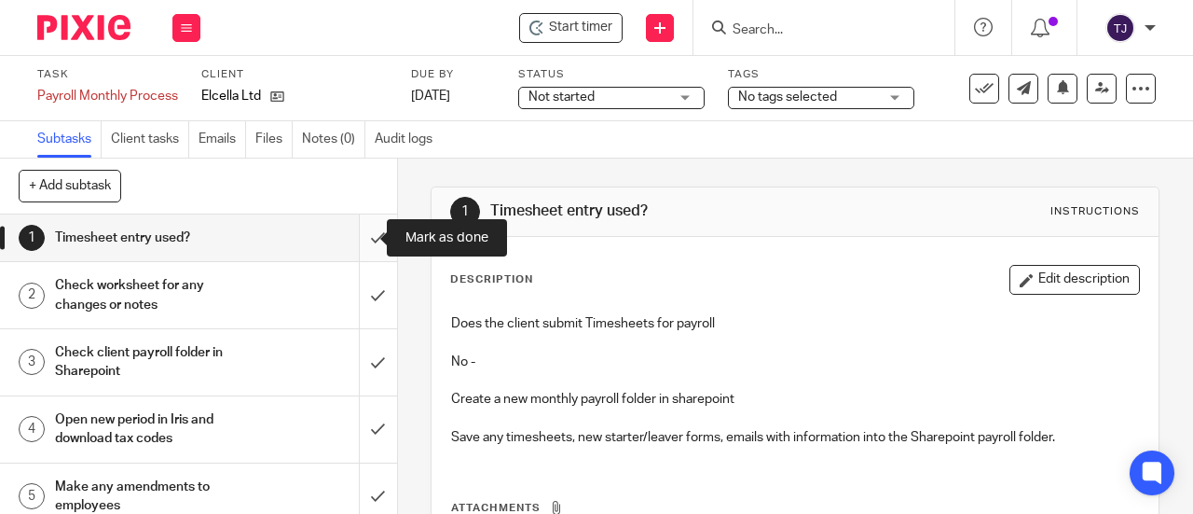
click at [357, 241] on input "submit" at bounding box center [198, 237] width 397 height 47
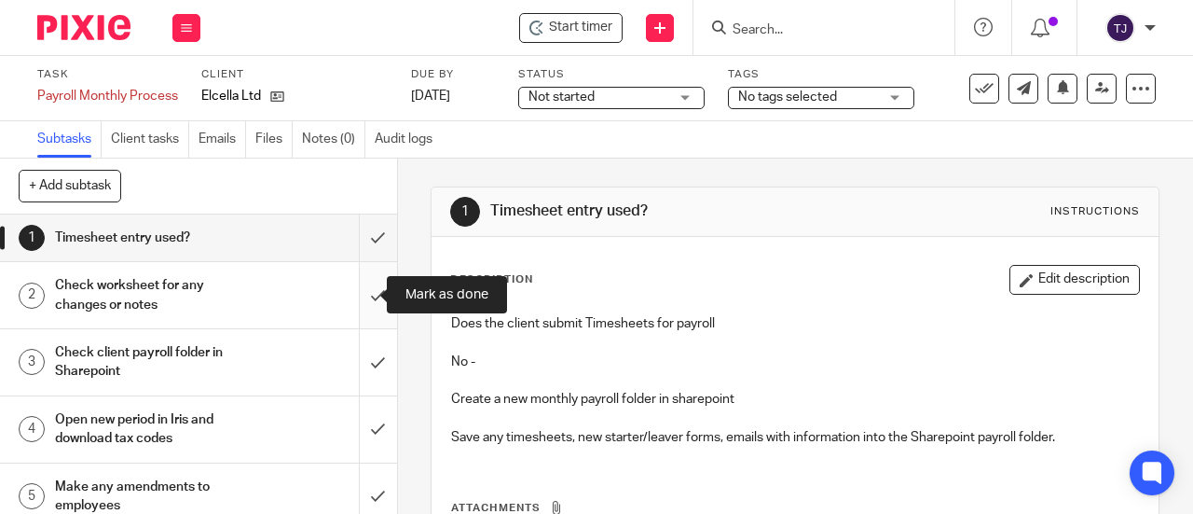
click at [354, 296] on input "submit" at bounding box center [198, 295] width 397 height 66
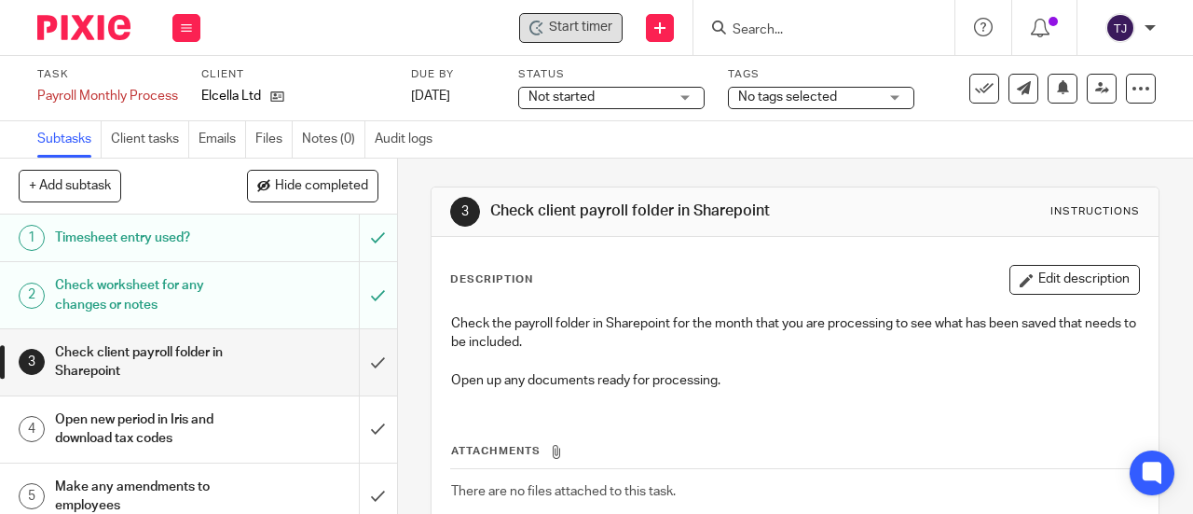
click at [561, 25] on span "Start timer" at bounding box center [580, 28] width 63 height 20
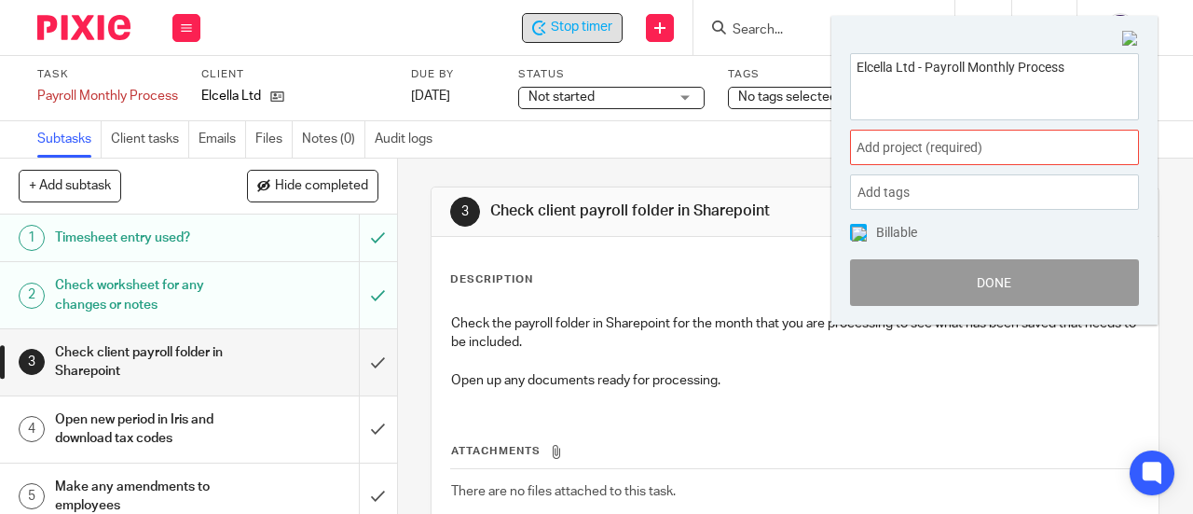
click at [930, 143] on span "Add project (required) :" at bounding box center [974, 148] width 235 height 20
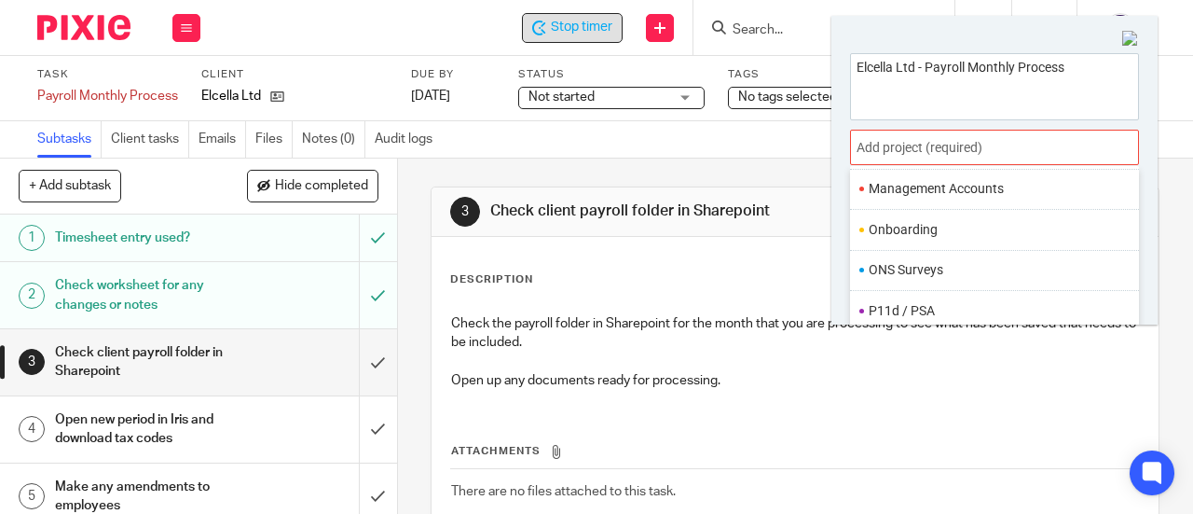
scroll to position [653, 0]
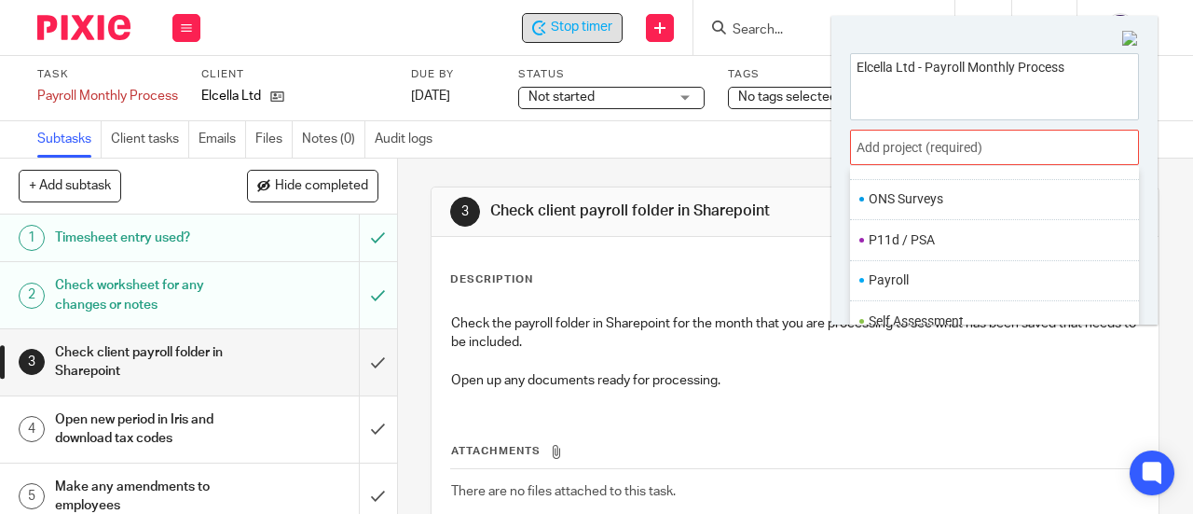
click at [949, 271] on li "Payroll" at bounding box center [990, 280] width 243 height 20
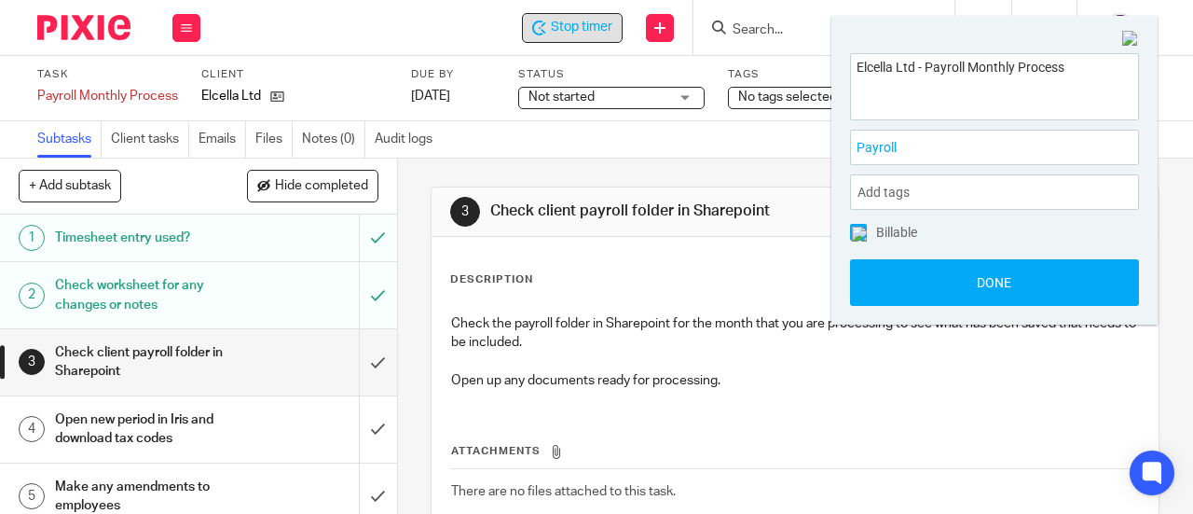
drag, startPoint x: 963, startPoint y: 286, endPoint x: 986, endPoint y: 282, distance: 23.8
click at [966, 287] on button "Done" at bounding box center [994, 282] width 289 height 47
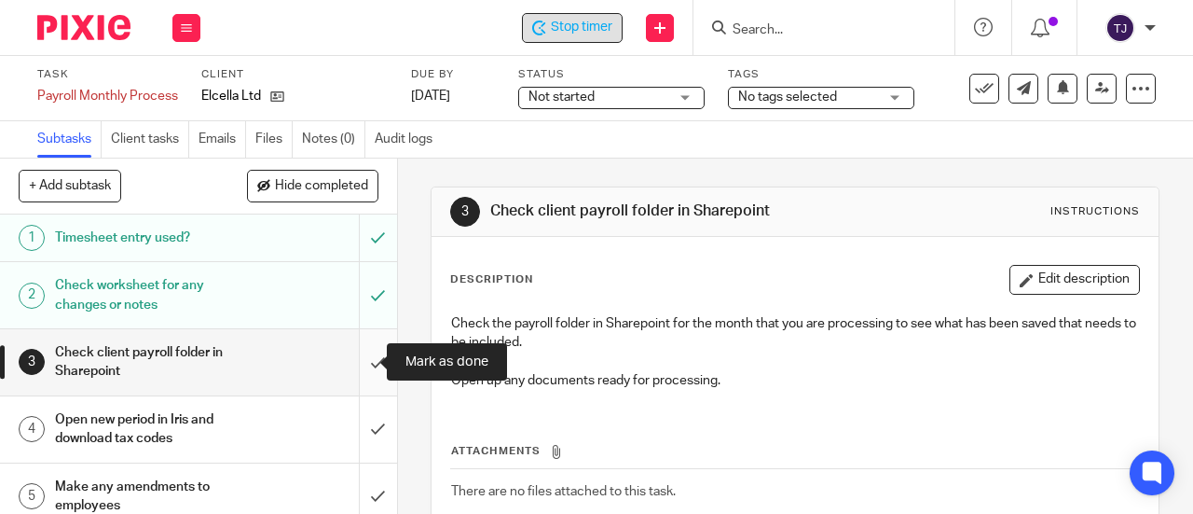
click at [356, 365] on input "submit" at bounding box center [198, 362] width 397 height 66
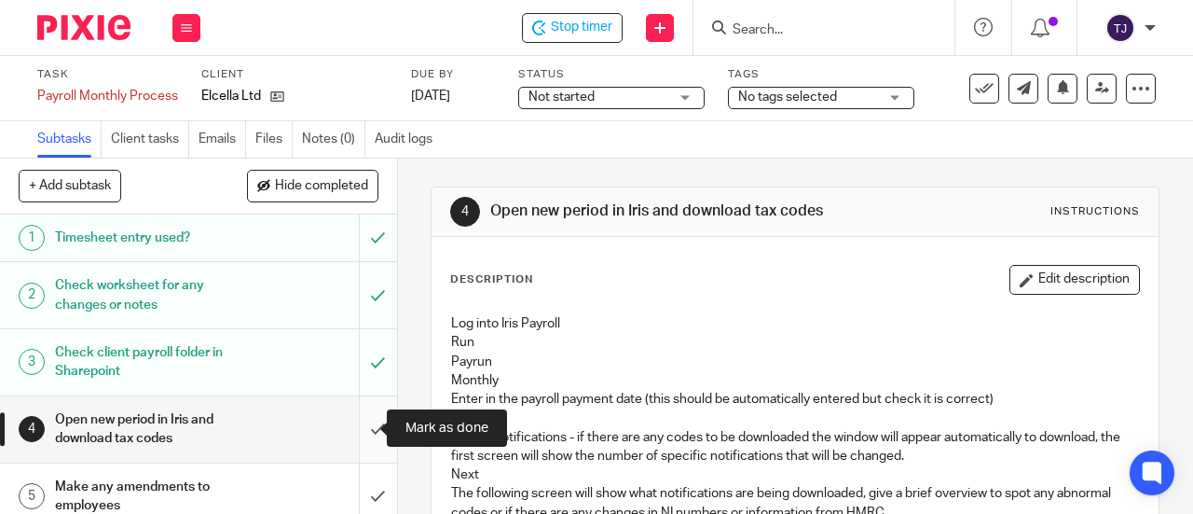
click at [365, 431] on input "submit" at bounding box center [198, 429] width 397 height 66
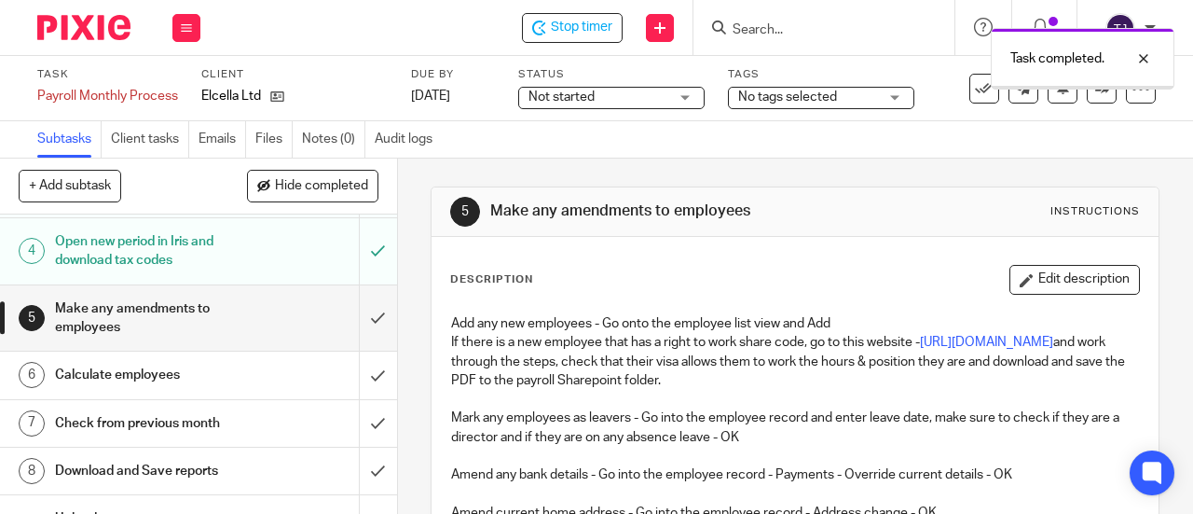
scroll to position [186, 0]
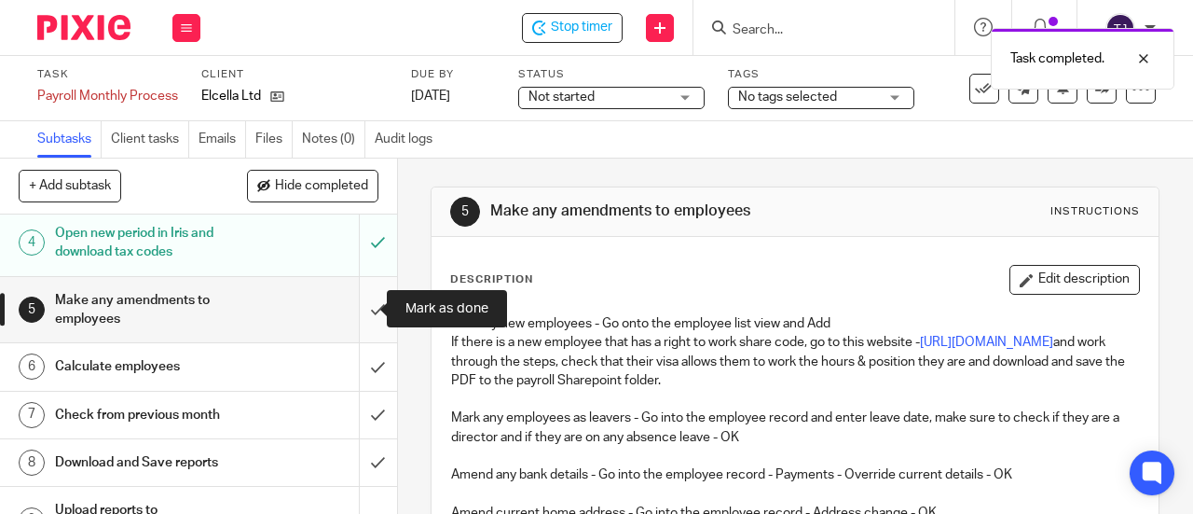
click at [360, 305] on input "submit" at bounding box center [198, 310] width 397 height 66
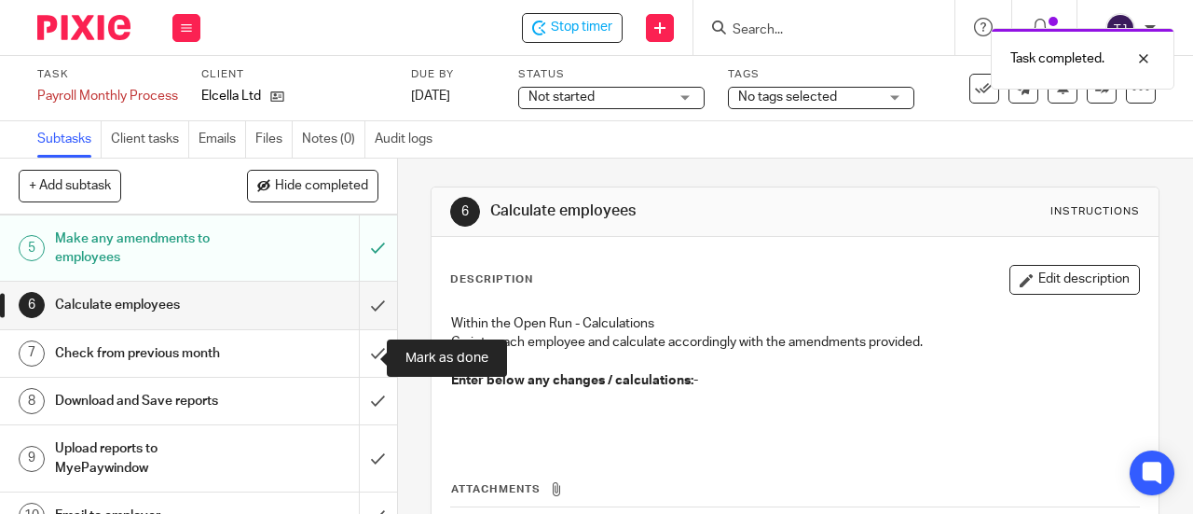
scroll to position [280, 0]
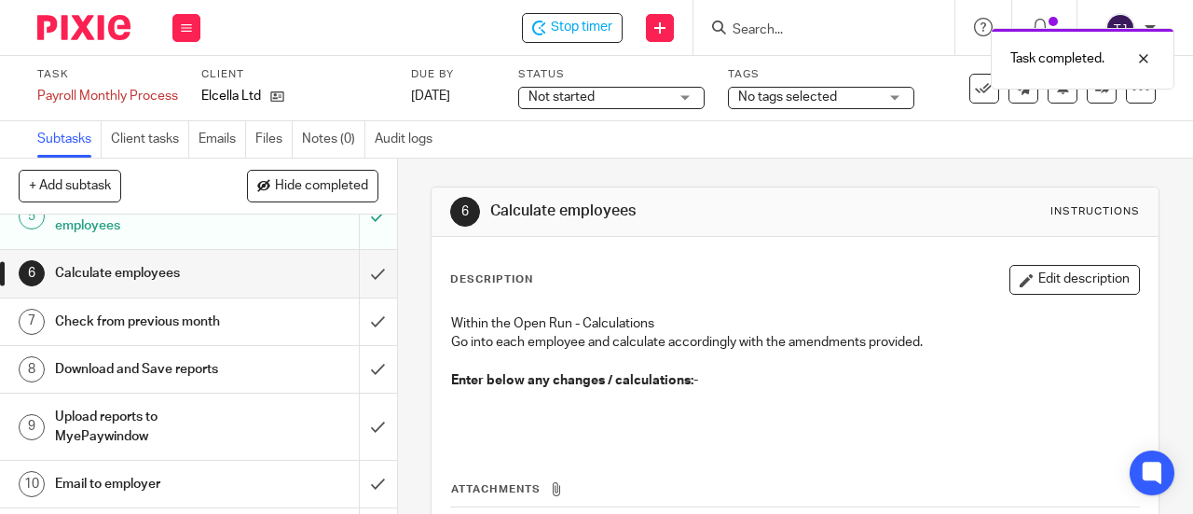
click at [170, 266] on h1 "Calculate employees" at bounding box center [150, 273] width 190 height 28
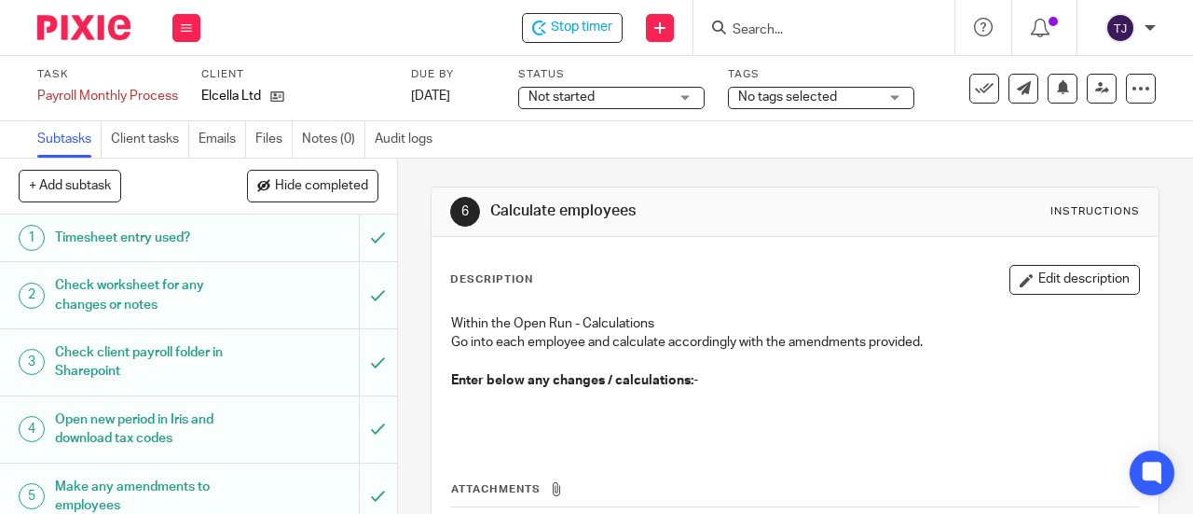
drag, startPoint x: 1055, startPoint y: 279, endPoint x: 1039, endPoint y: 281, distance: 16.9
click at [1054, 281] on button "Edit description" at bounding box center [1075, 280] width 131 height 30
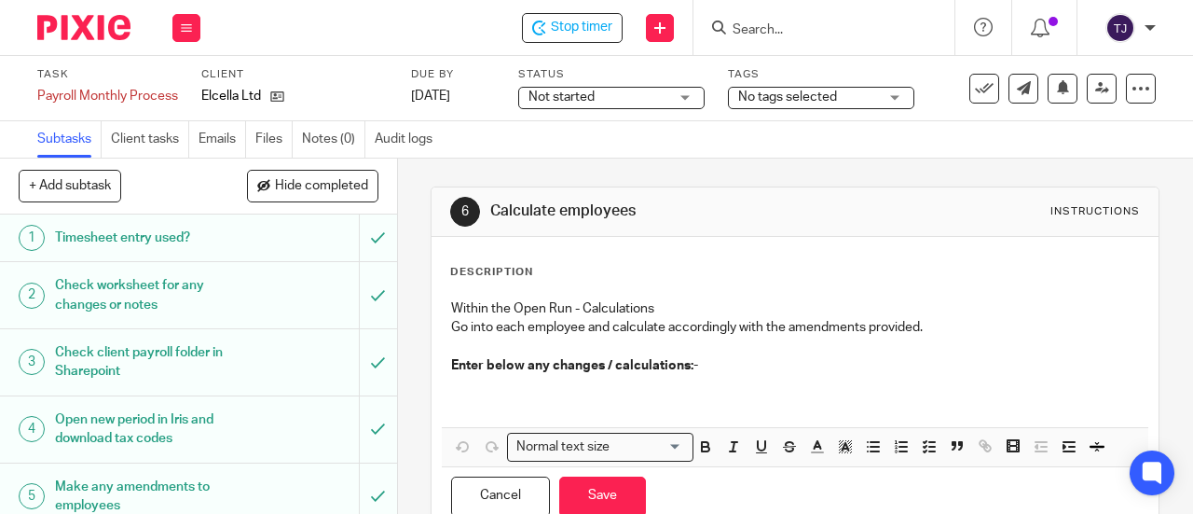
click at [444, 391] on div "Within the Open Run - Calculations Go into each employee and calculate accordin…" at bounding box center [795, 358] width 707 height 137
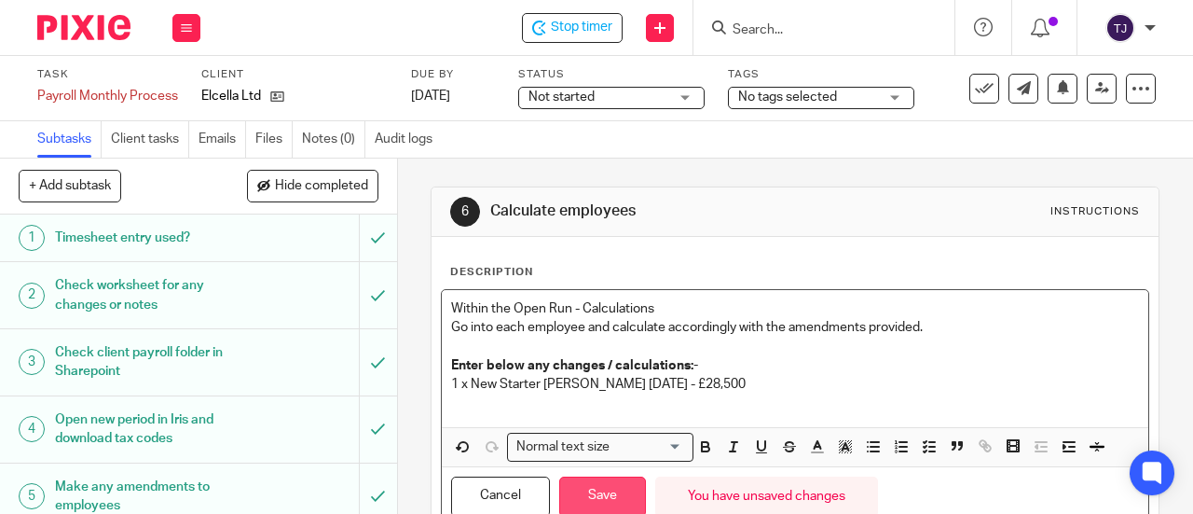
click at [596, 501] on button "Save" at bounding box center [602, 496] width 87 height 40
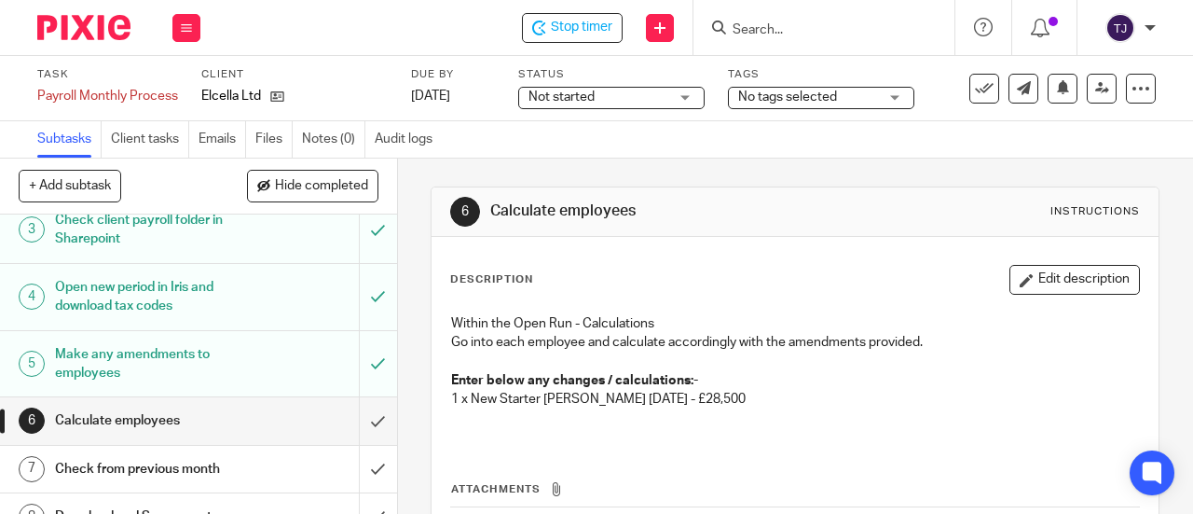
scroll to position [186, 0]
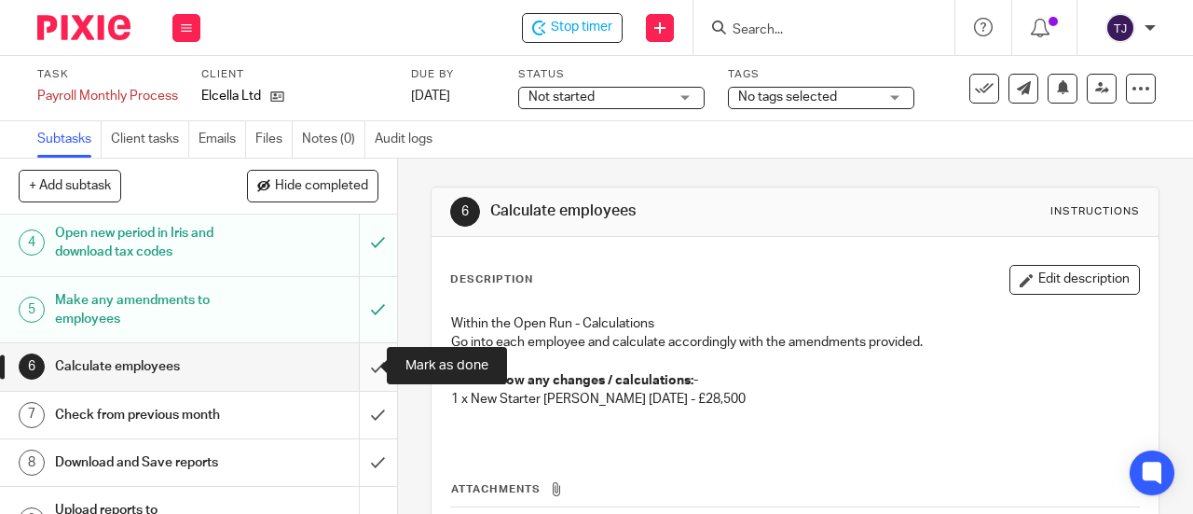
click at [358, 365] on input "submit" at bounding box center [198, 366] width 397 height 47
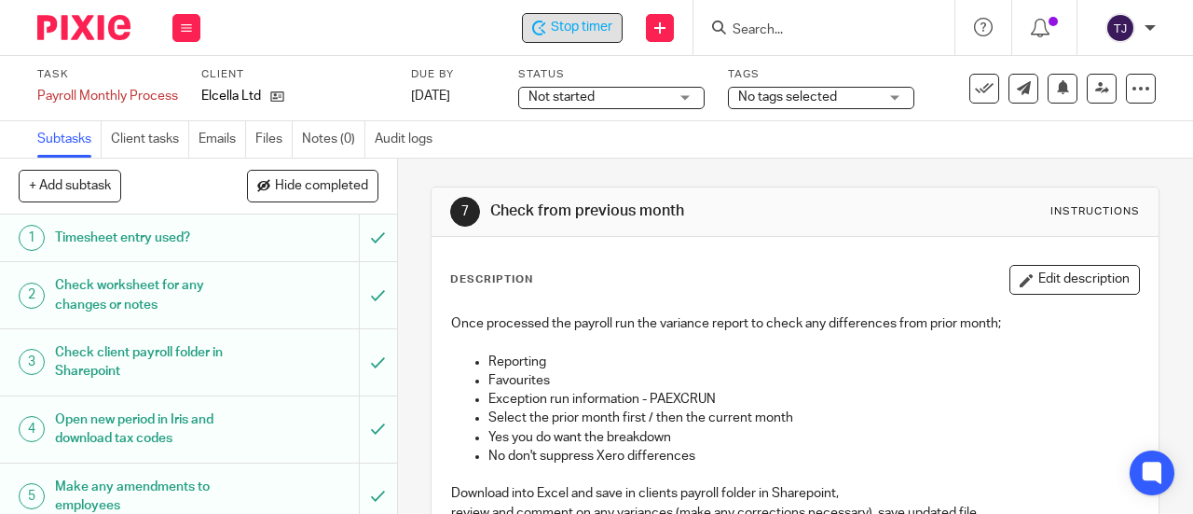
click at [597, 35] on span "Stop timer" at bounding box center [582, 28] width 62 height 20
click at [759, 33] on input "Search" at bounding box center [815, 30] width 168 height 17
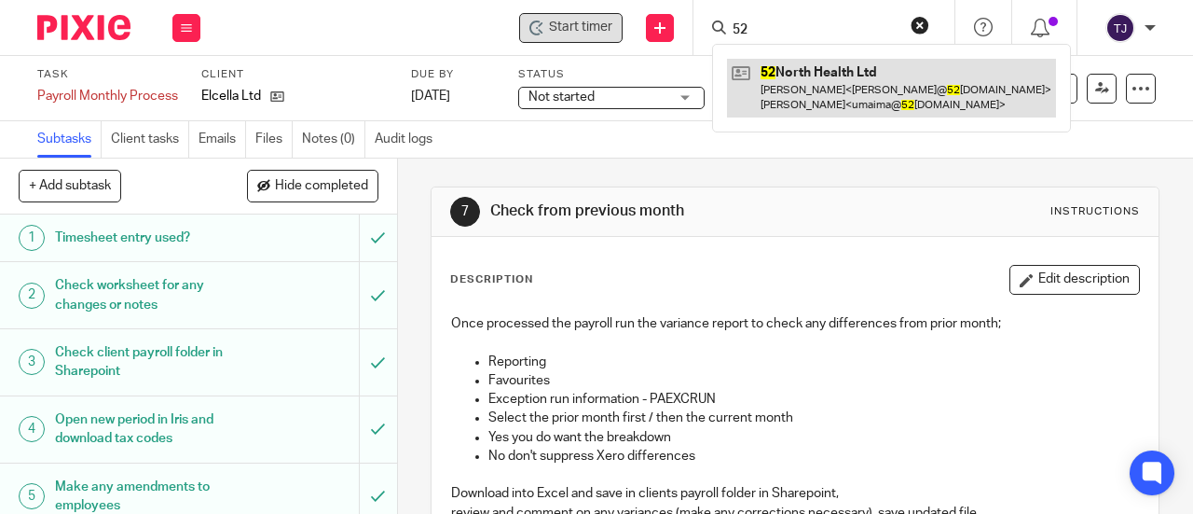
type input "52"
click at [796, 68] on link at bounding box center [891, 88] width 329 height 58
click at [796, 69] on link at bounding box center [891, 88] width 329 height 58
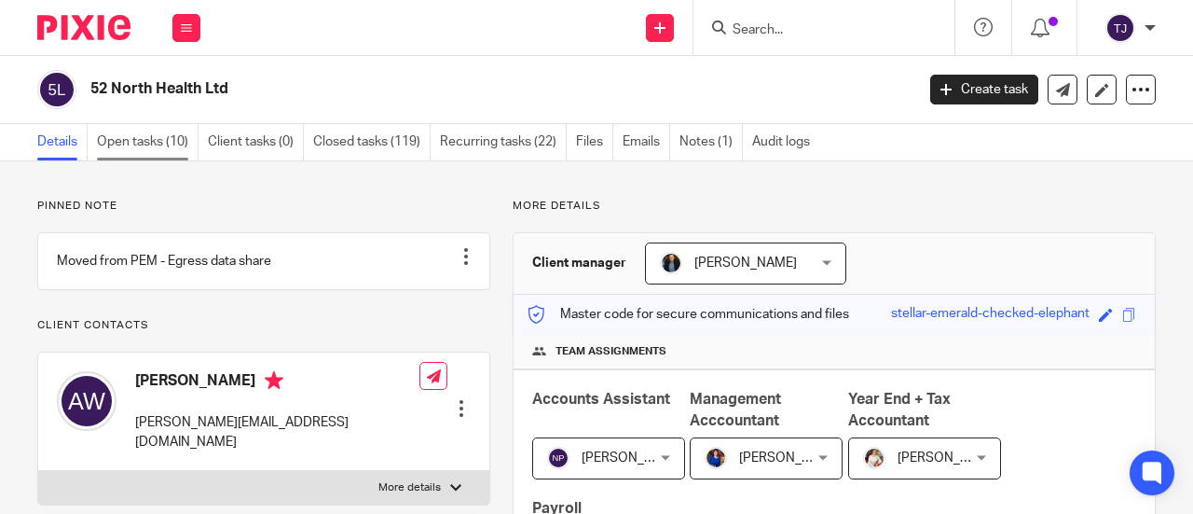
click at [154, 143] on link "Open tasks (10)" at bounding box center [148, 142] width 102 height 36
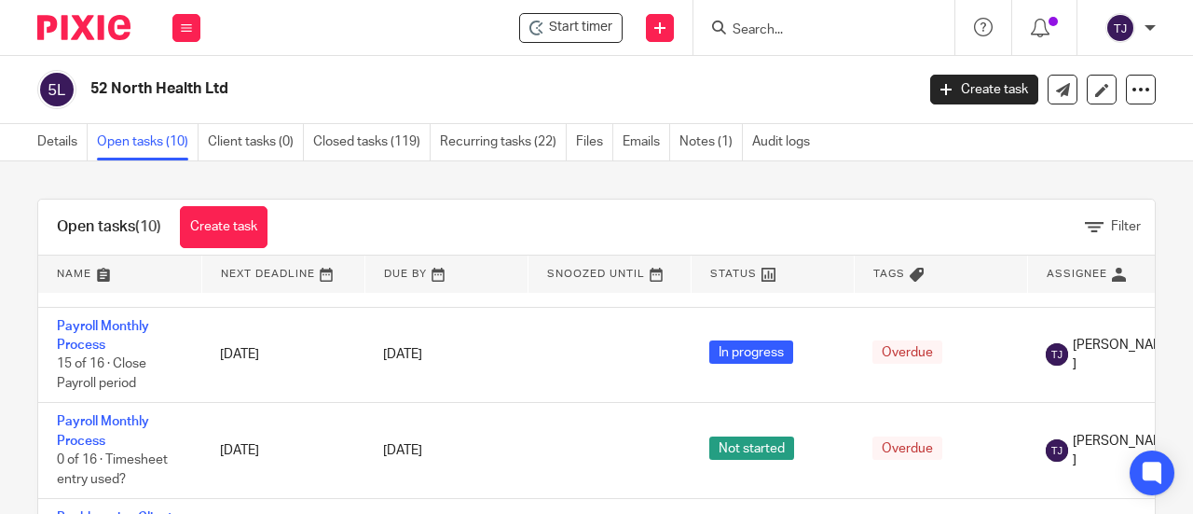
scroll to position [466, 0]
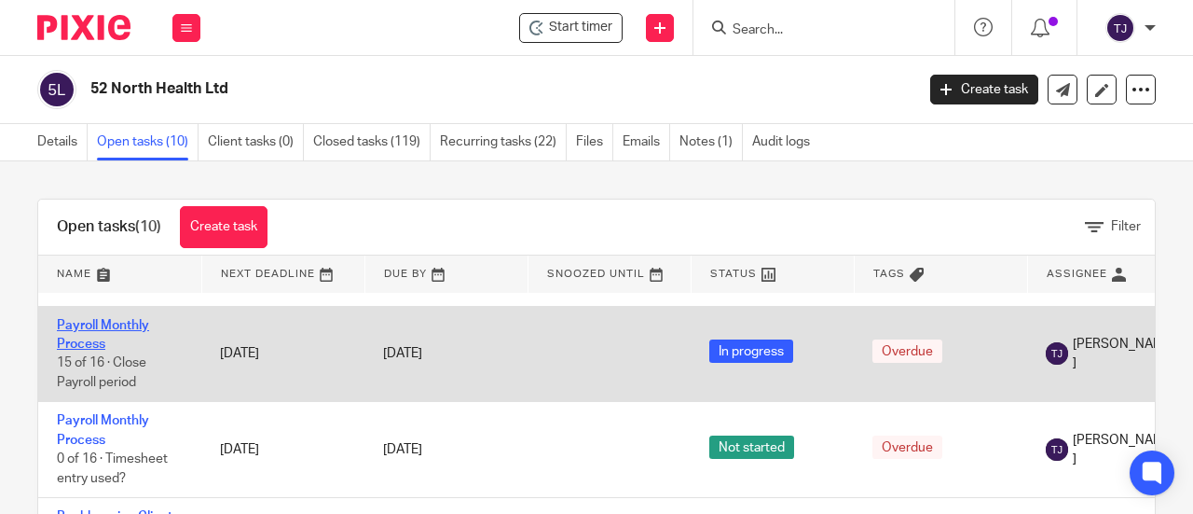
click at [128, 344] on link "Payroll Monthly Process" at bounding box center [103, 335] width 92 height 32
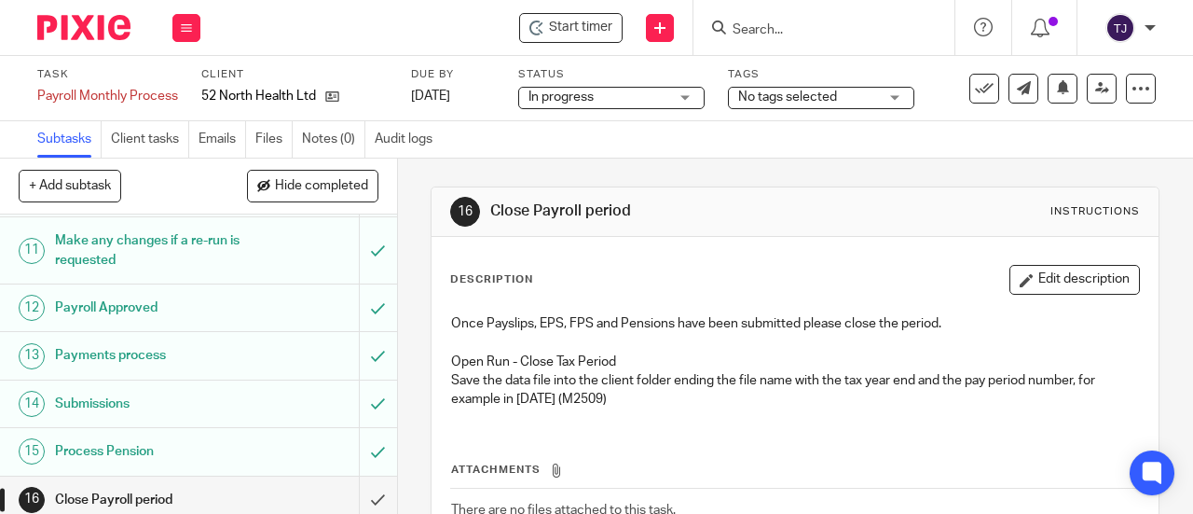
scroll to position [575, 0]
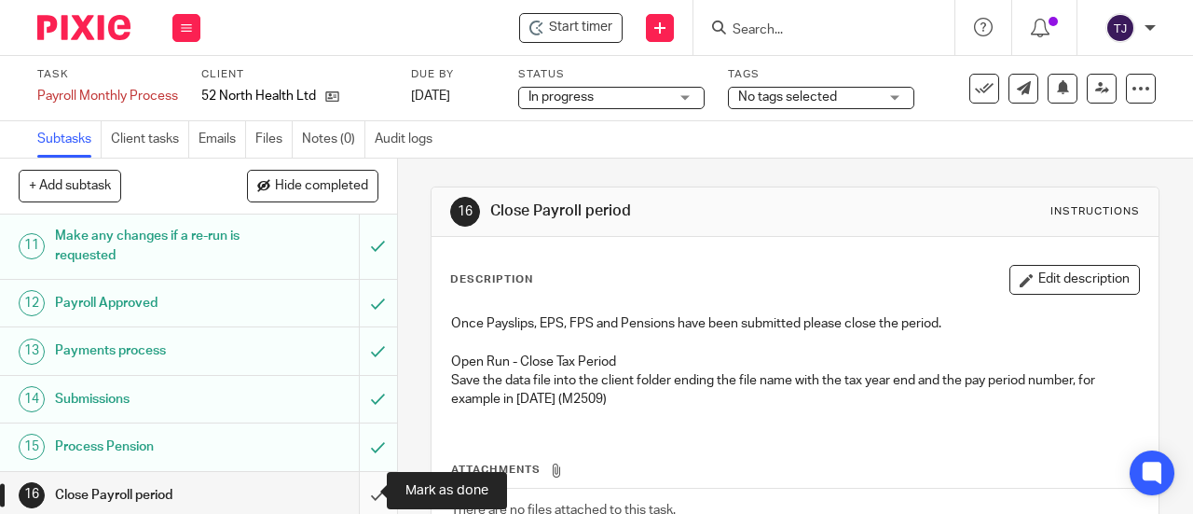
click at [356, 496] on input "submit" at bounding box center [198, 495] width 397 height 47
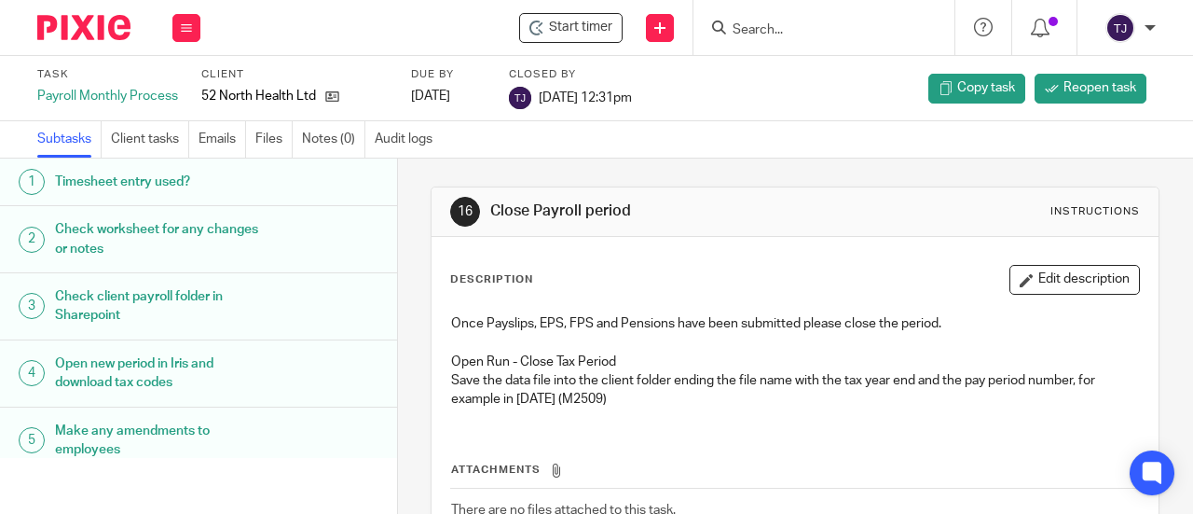
click at [822, 27] on input "Search" at bounding box center [815, 30] width 168 height 17
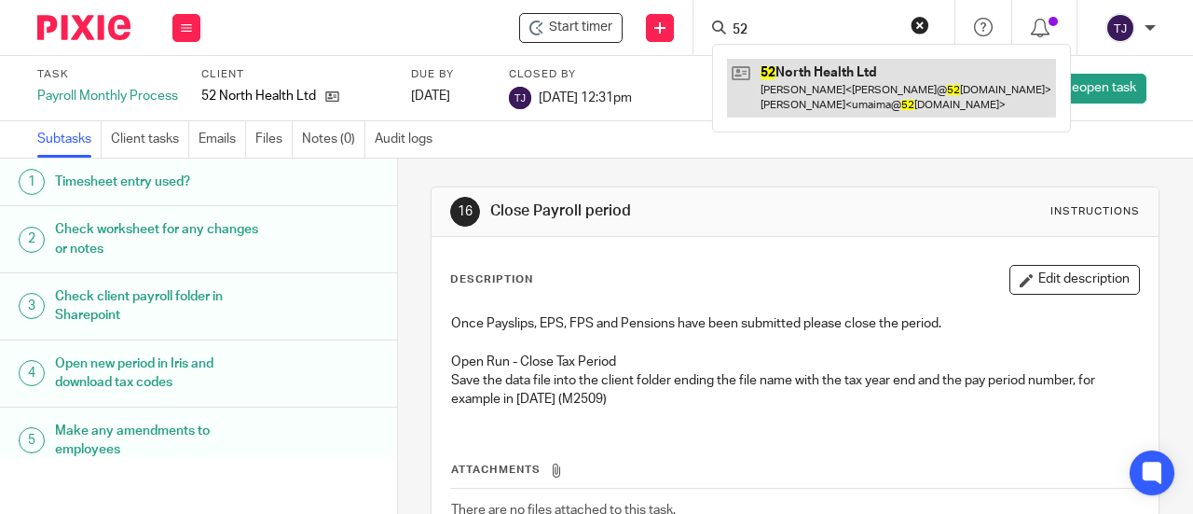
type input "52"
click at [822, 68] on link at bounding box center [891, 88] width 329 height 58
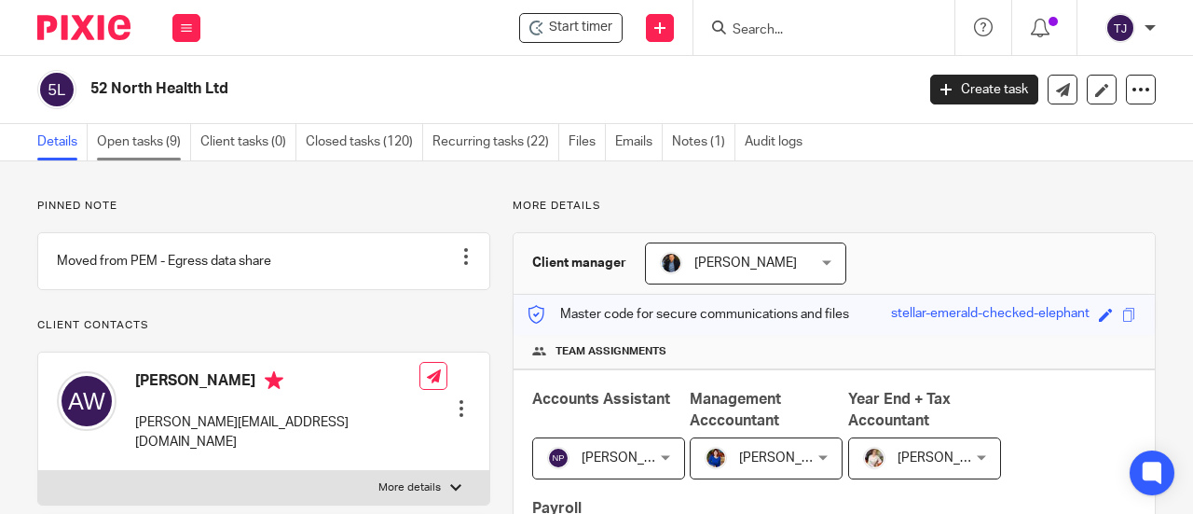
click at [147, 146] on link "Open tasks (9)" at bounding box center [144, 142] width 94 height 36
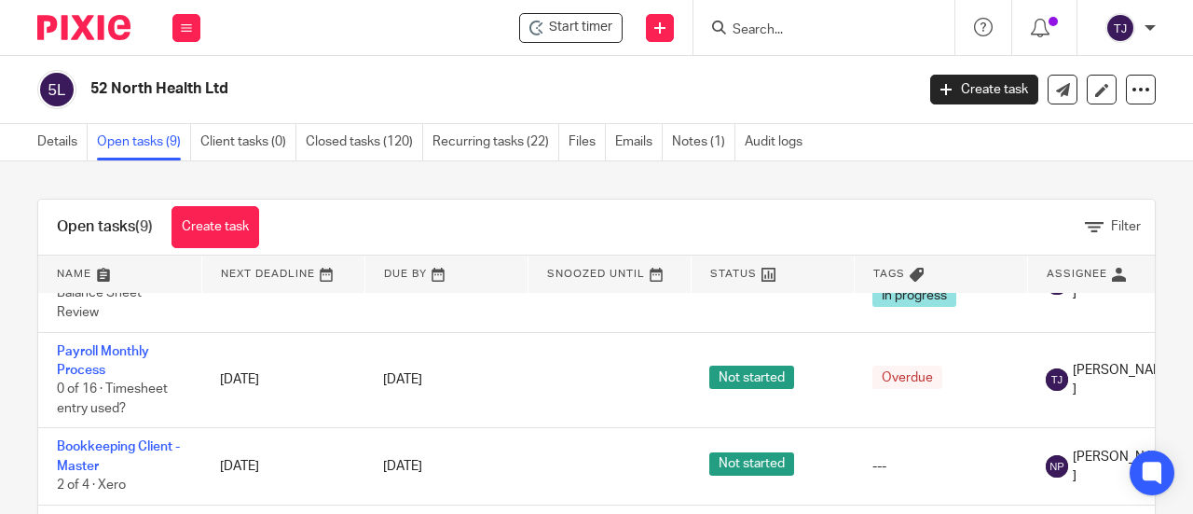
scroll to position [466, 0]
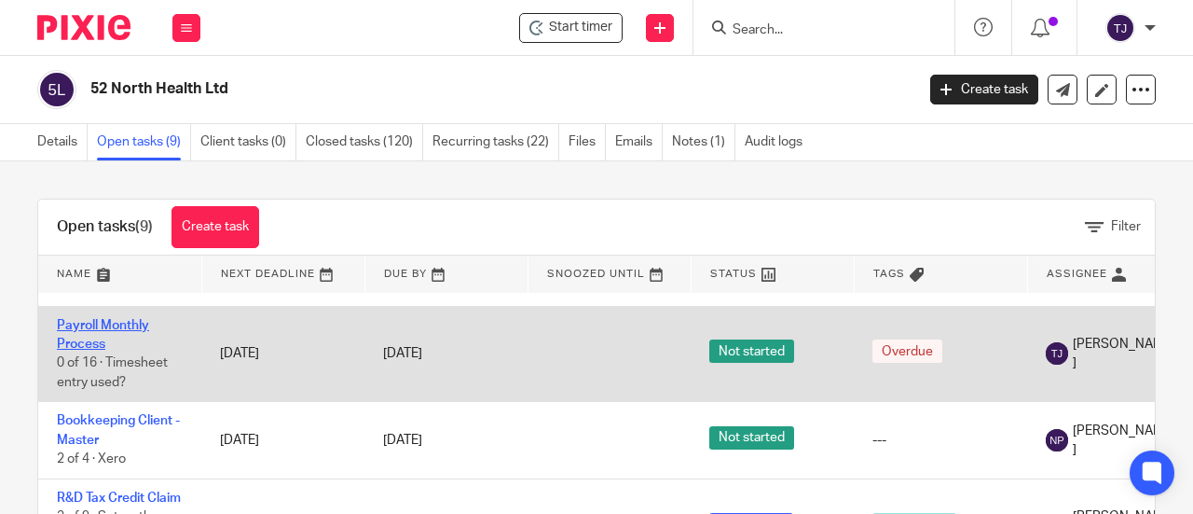
click at [122, 342] on link "Payroll Monthly Process" at bounding box center [103, 335] width 92 height 32
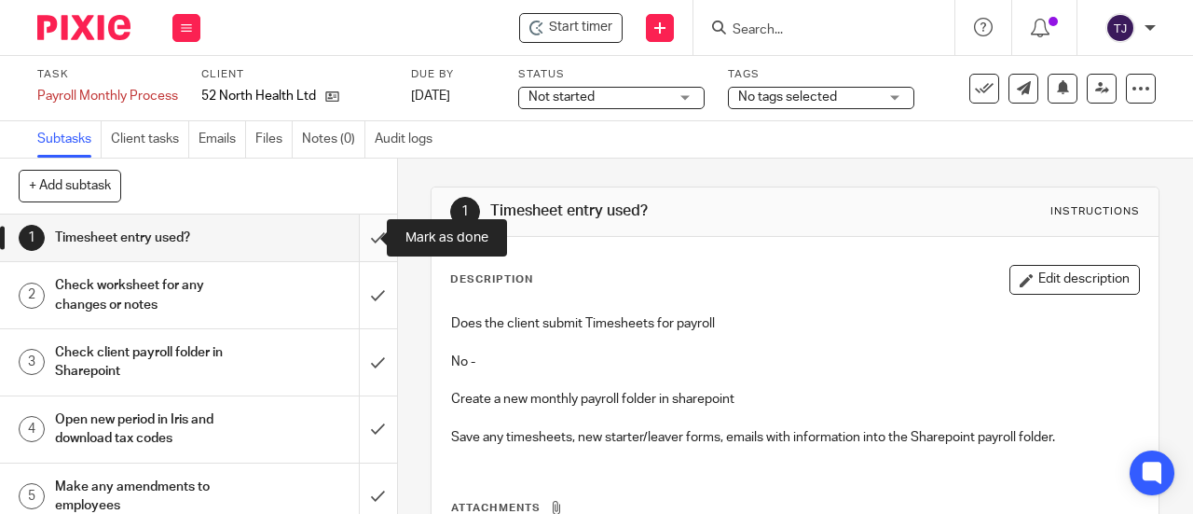
click at [361, 240] on input "submit" at bounding box center [198, 237] width 397 height 47
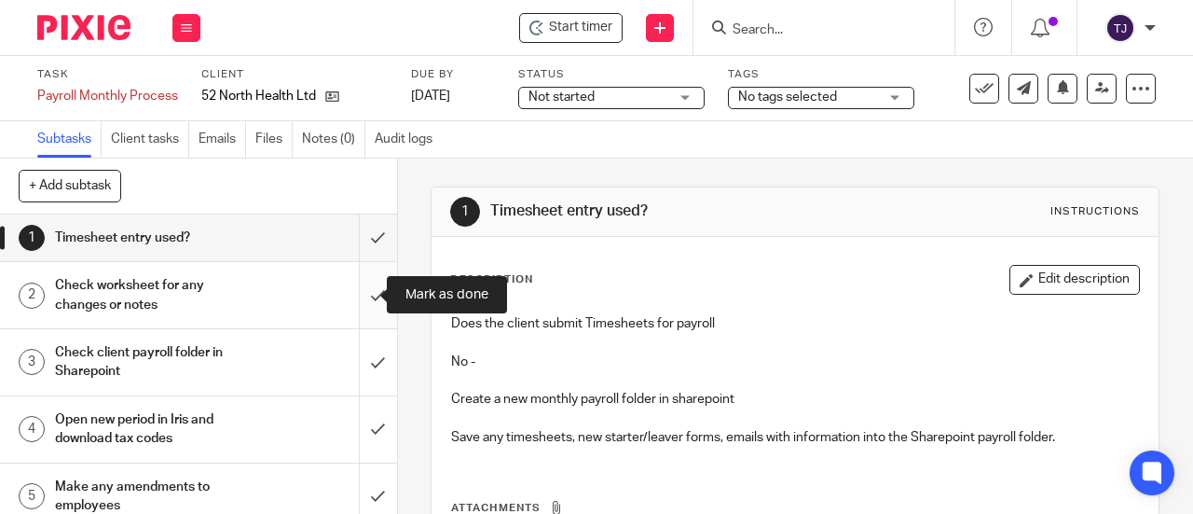
click at [361, 300] on input "submit" at bounding box center [198, 295] width 397 height 66
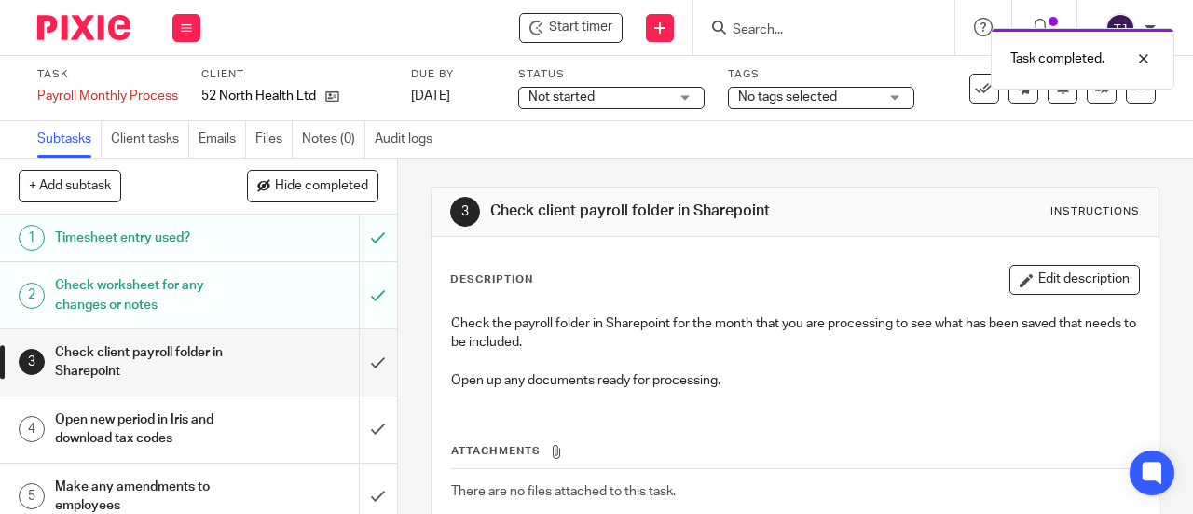
click at [604, 27] on div "Task completed." at bounding box center [886, 54] width 578 height 71
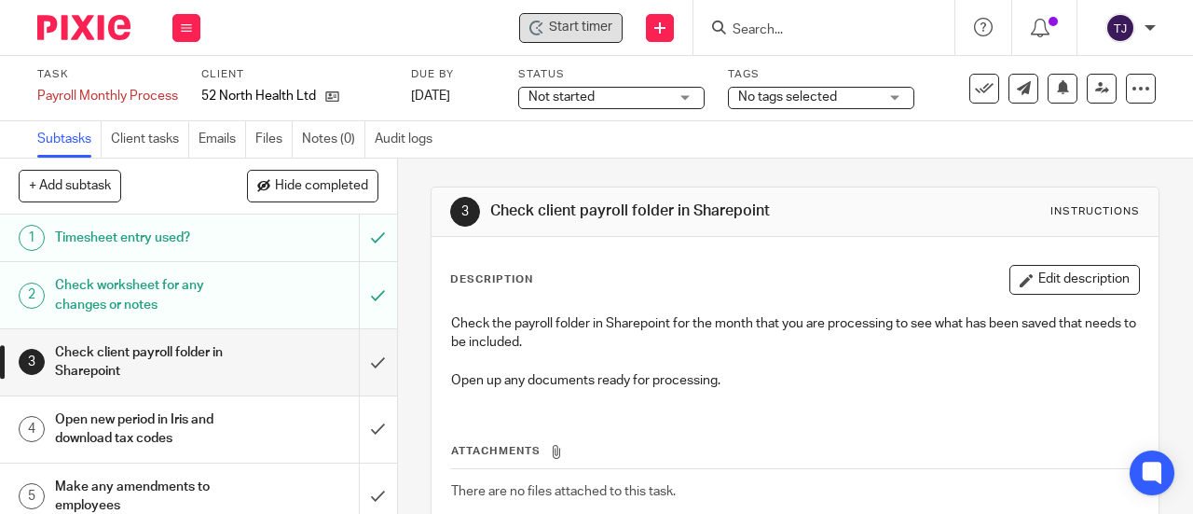
click at [551, 22] on span "Start timer" at bounding box center [580, 28] width 63 height 20
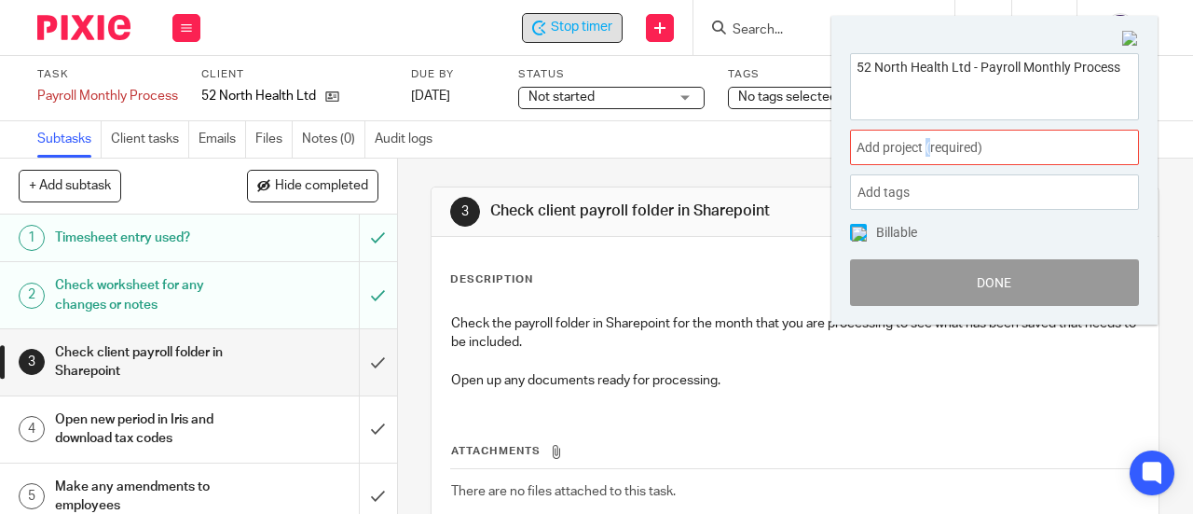
click at [928, 142] on span "Add project (required) :" at bounding box center [974, 148] width 235 height 20
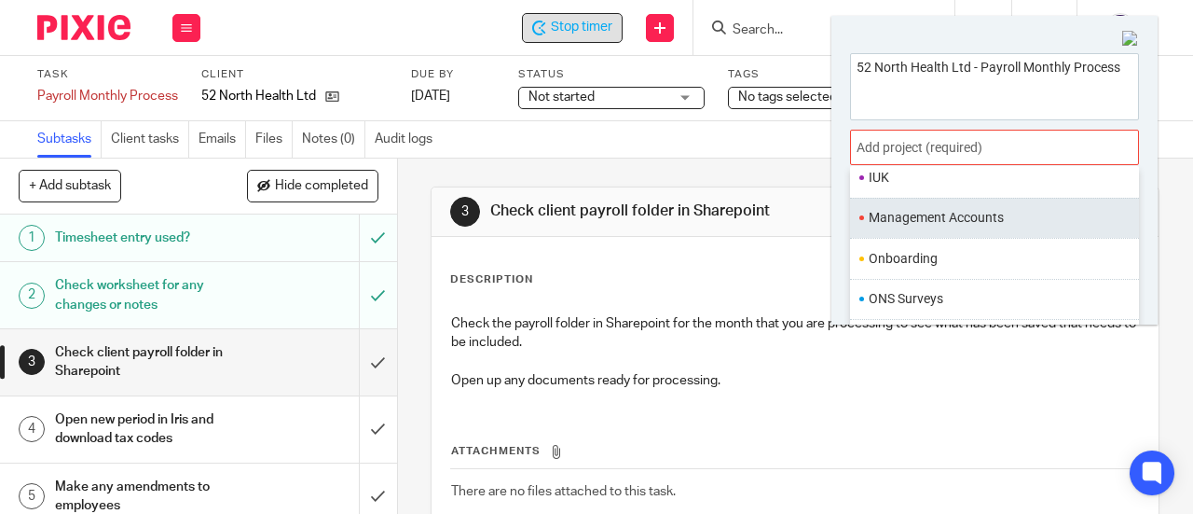
scroll to position [653, 0]
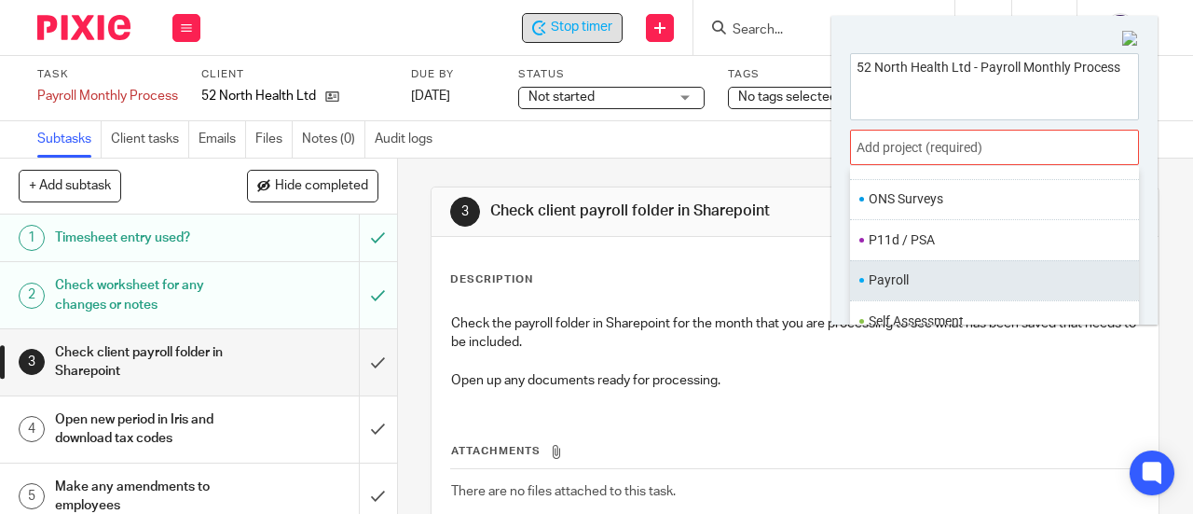
click at [906, 270] on li "Payroll" at bounding box center [990, 280] width 243 height 20
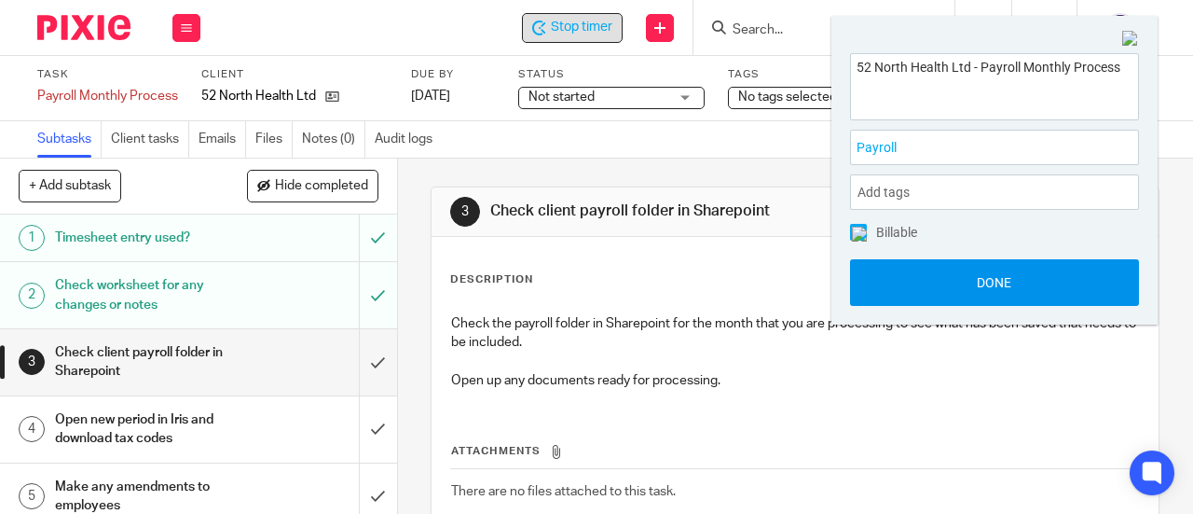
click at [906, 286] on button "Done" at bounding box center [994, 282] width 289 height 47
